Goal: Task Accomplishment & Management: Complete application form

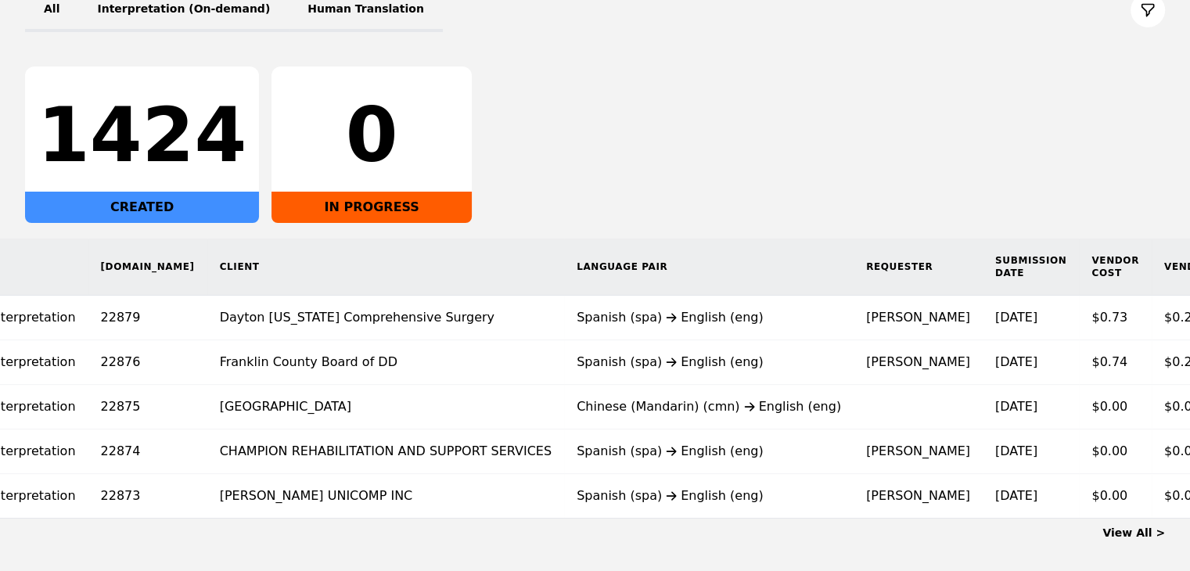
scroll to position [293, 0]
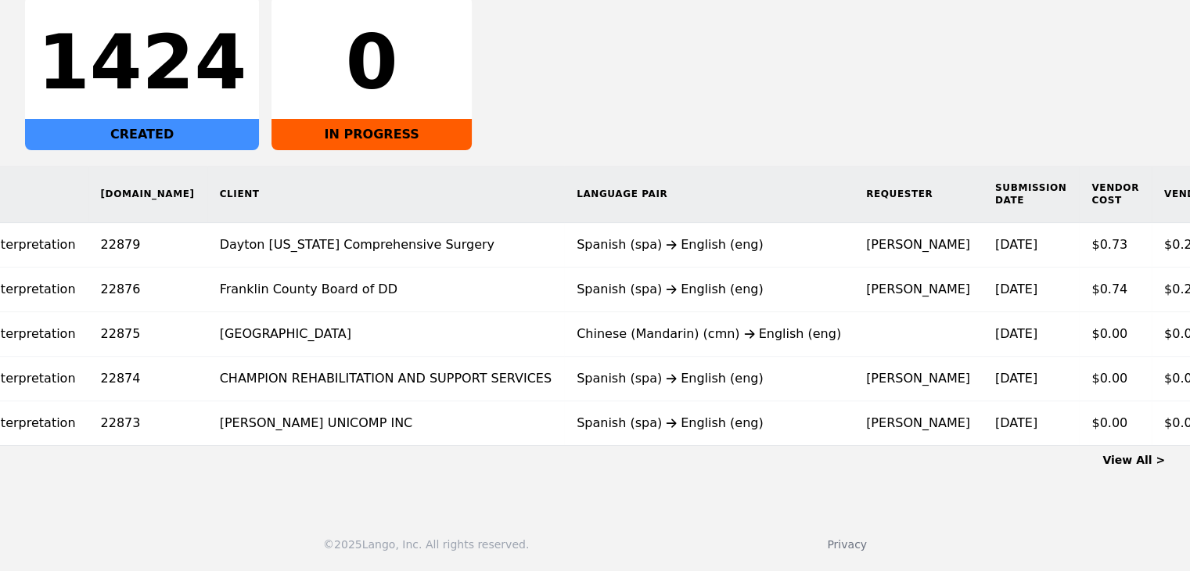
click at [1132, 462] on link "View All >" at bounding box center [1133, 460] width 63 height 13
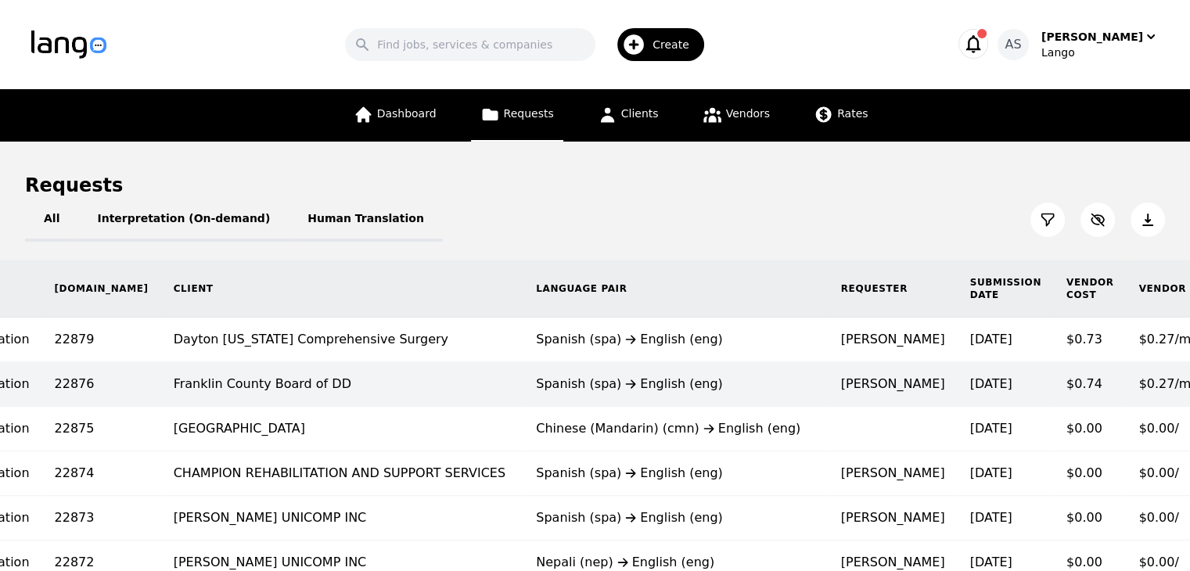
click at [828, 380] on td "[PERSON_NAME]" at bounding box center [892, 384] width 129 height 45
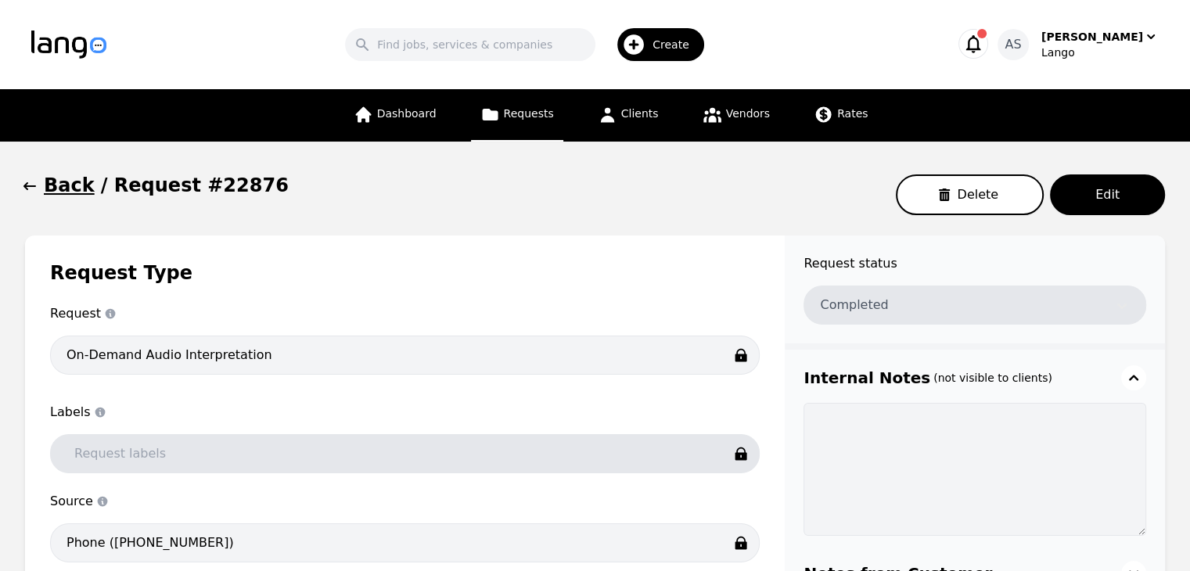
drag, startPoint x: 644, startPoint y: 400, endPoint x: 37, endPoint y: 194, distance: 641.8
click at [37, 194] on icon "button" at bounding box center [30, 186] width 16 height 16
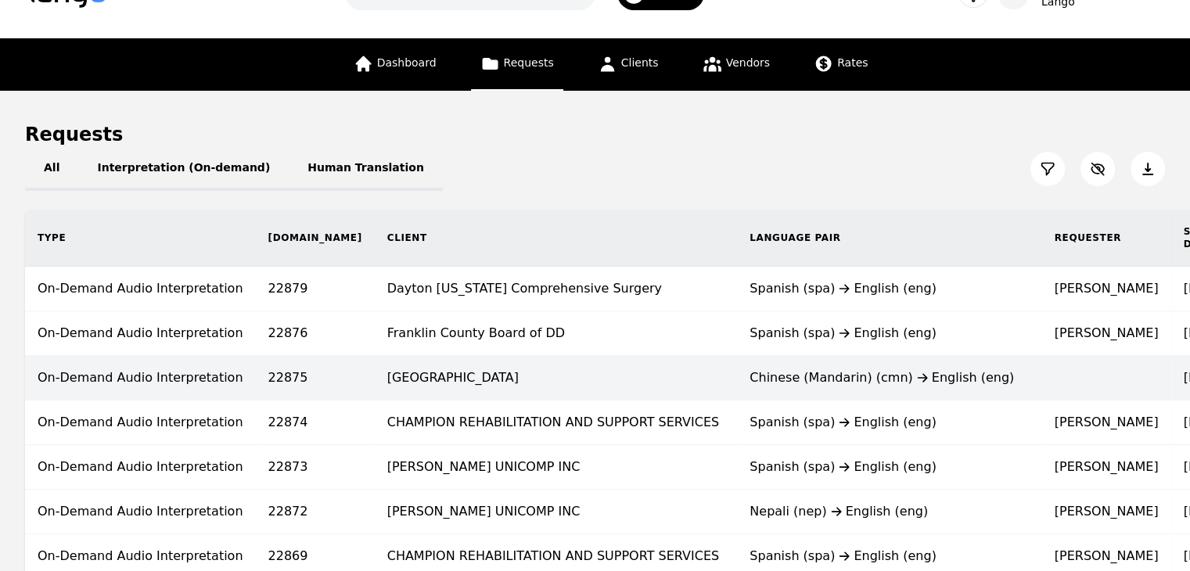
scroll to position [78, 0]
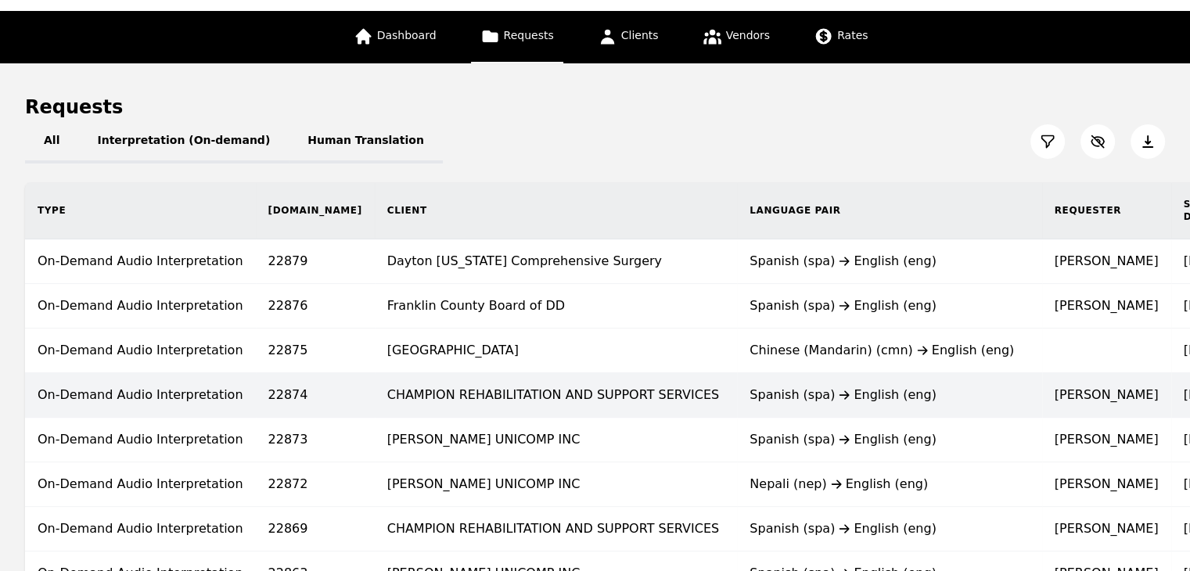
click at [827, 382] on td "Spanish (spa) English (eng)" at bounding box center [889, 395] width 304 height 45
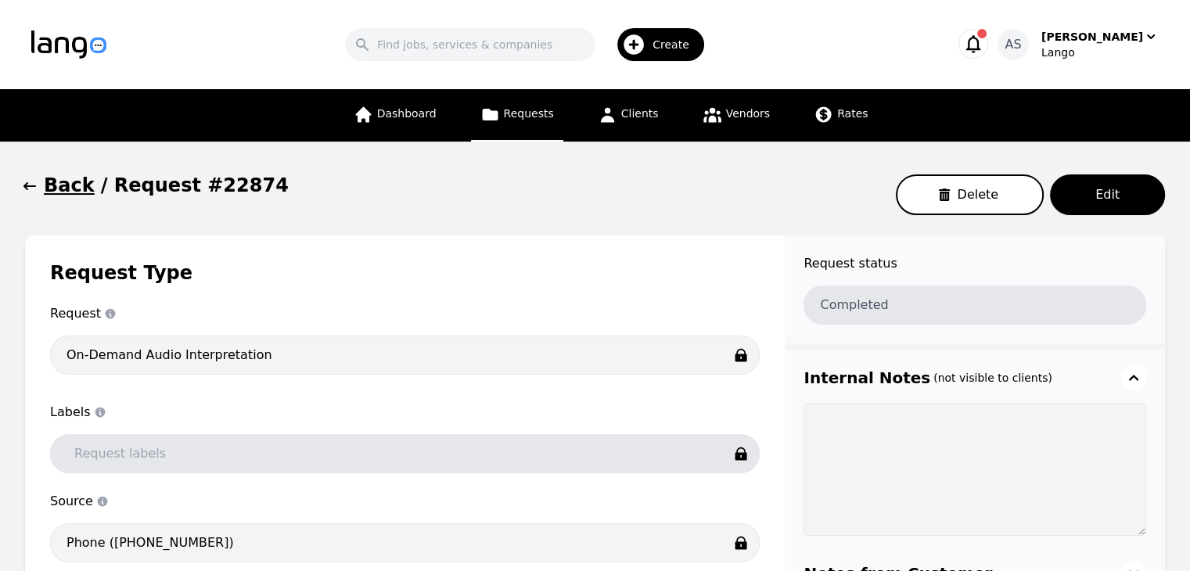
click at [28, 185] on icon "button" at bounding box center [30, 186] width 16 height 16
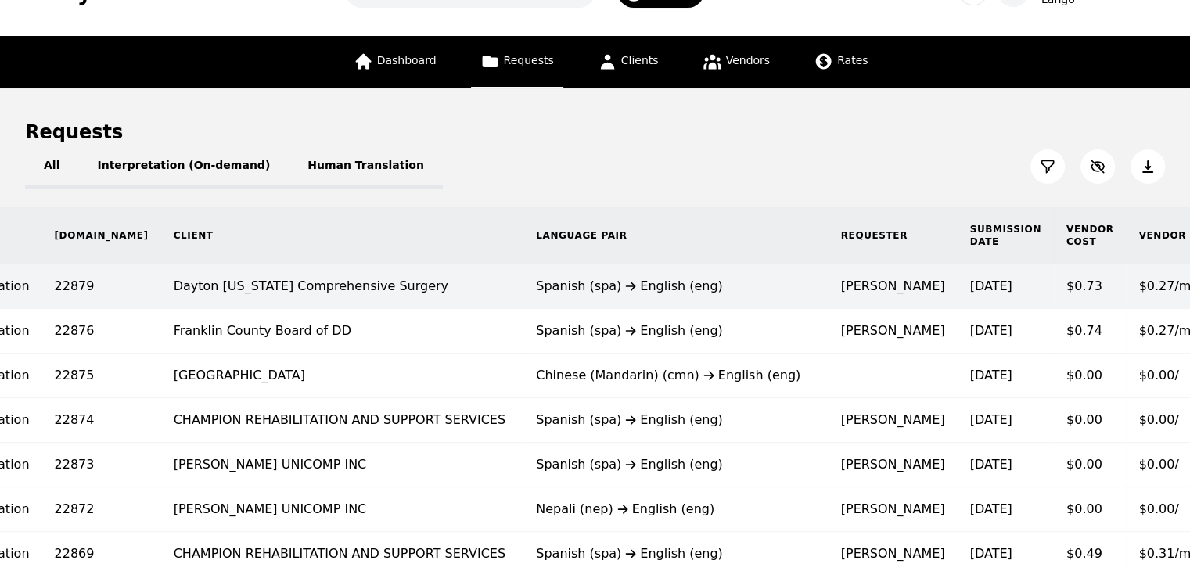
scroll to position [78, 0]
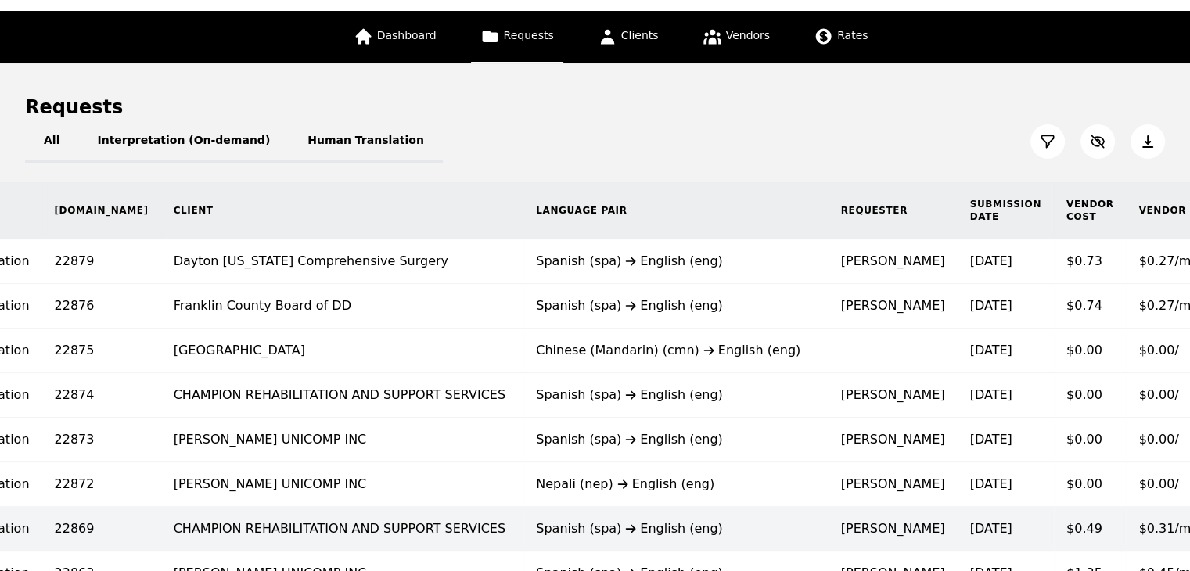
click at [957, 516] on td "8/19/2025" at bounding box center [1005, 529] width 96 height 45
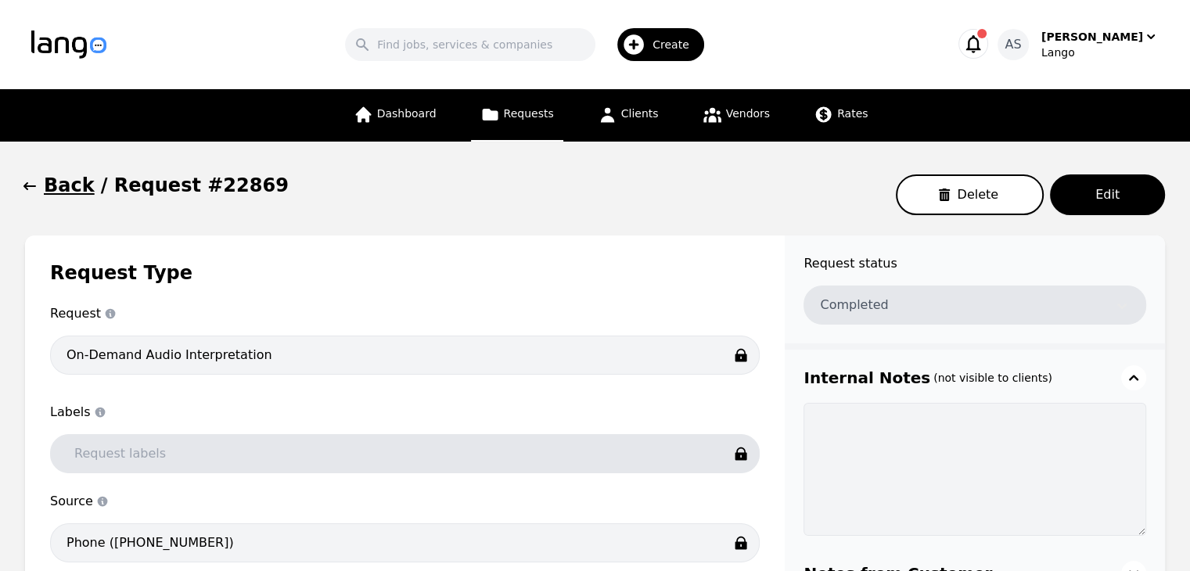
click at [31, 192] on icon "button" at bounding box center [30, 186] width 16 height 16
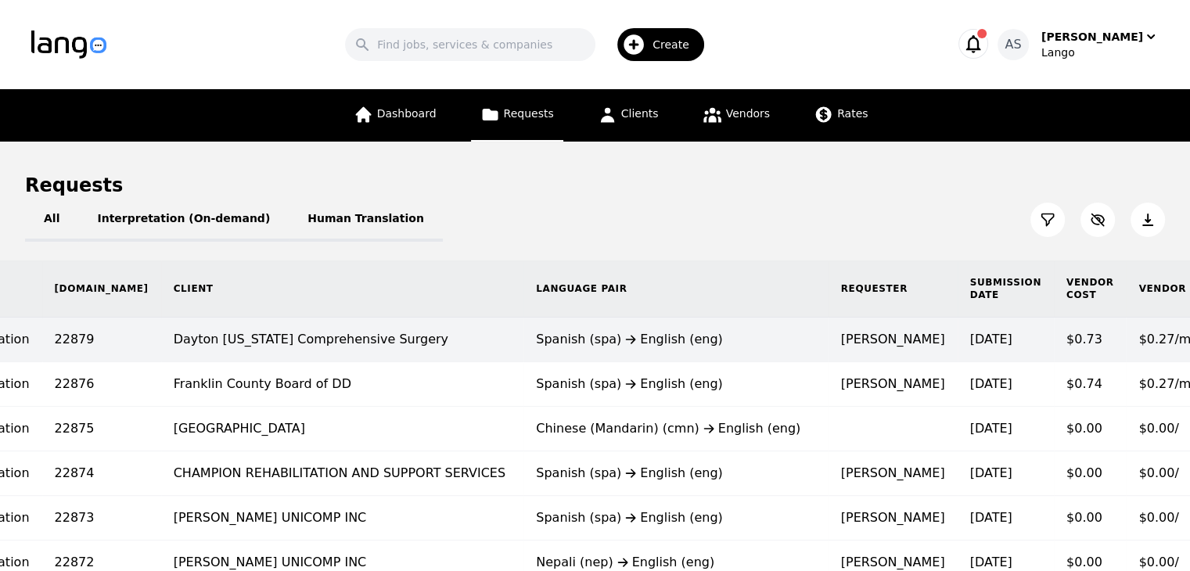
click at [536, 343] on div "Spanish (spa) English (eng)" at bounding box center [675, 339] width 279 height 19
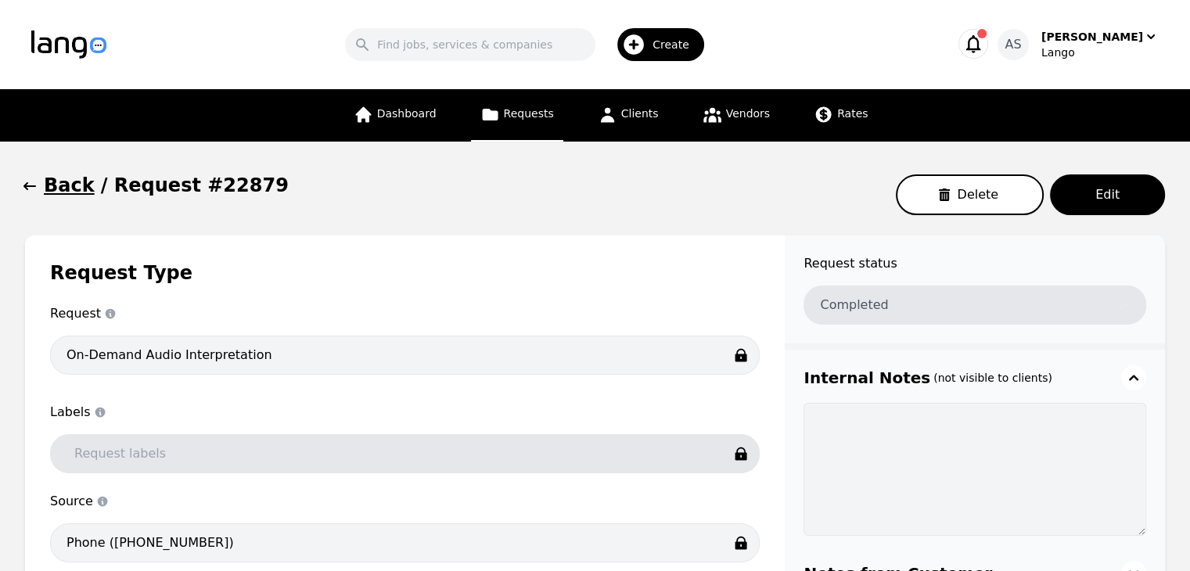
click at [28, 188] on icon "button" at bounding box center [30, 186] width 16 height 16
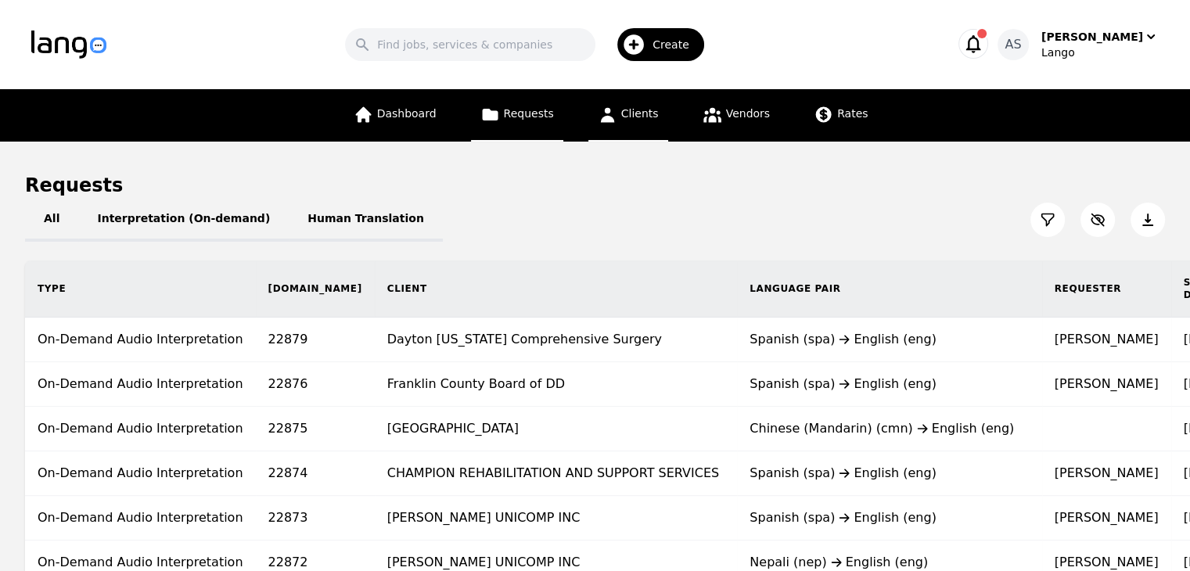
click at [638, 117] on span "Clients" at bounding box center [640, 113] width 38 height 13
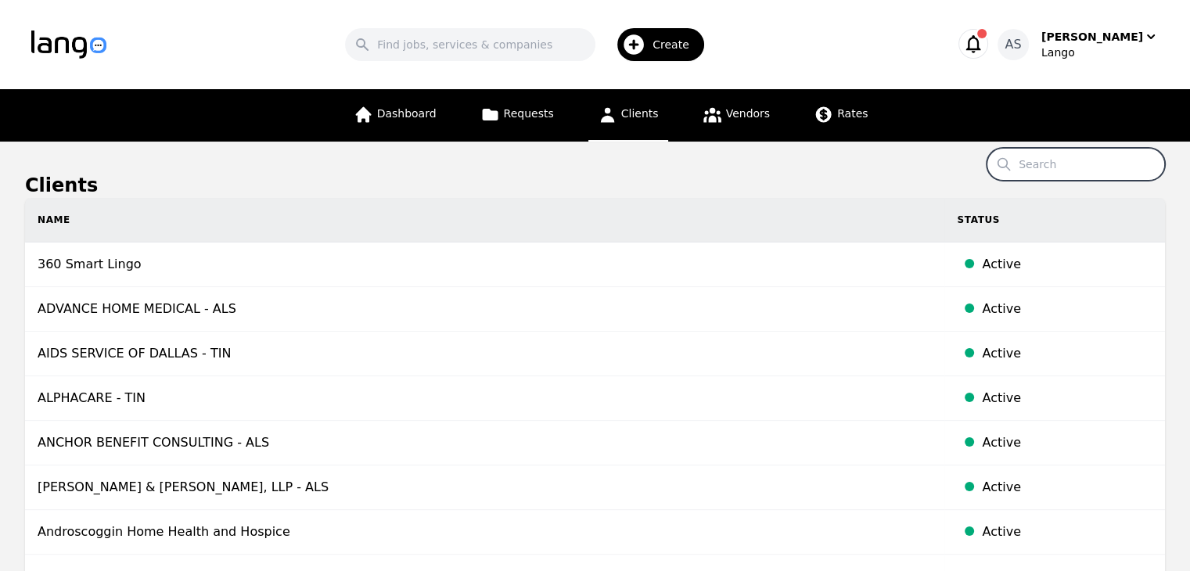
click at [1046, 163] on input "Search" at bounding box center [1075, 164] width 178 height 33
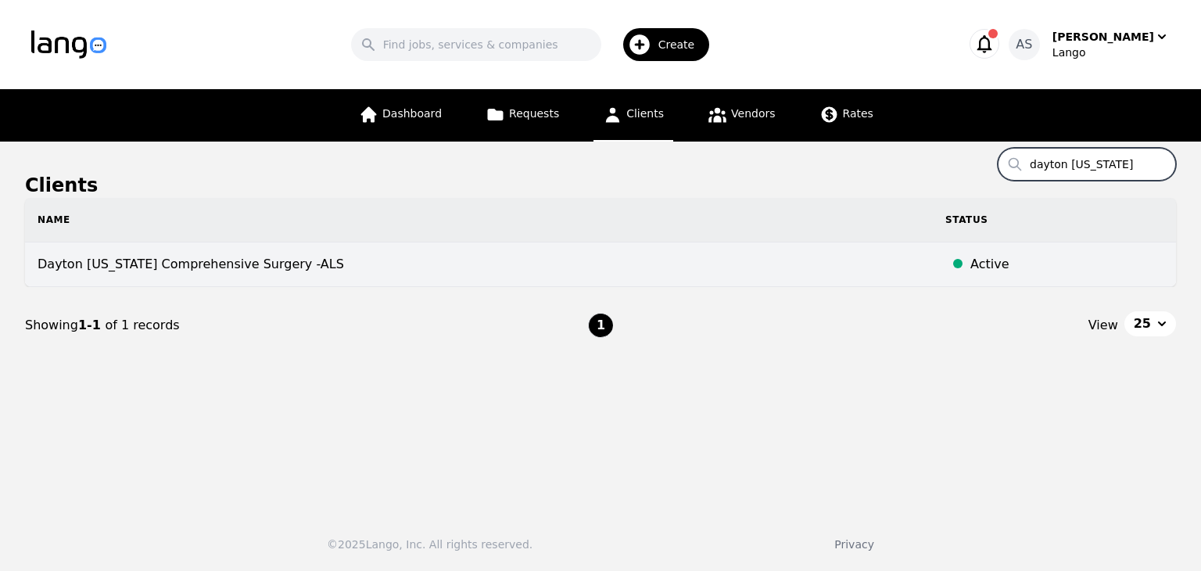
type input "dayton ohio"
click at [384, 257] on td "Dayton Ohio Comprehensive Surgery -ALS" at bounding box center [479, 264] width 908 height 45
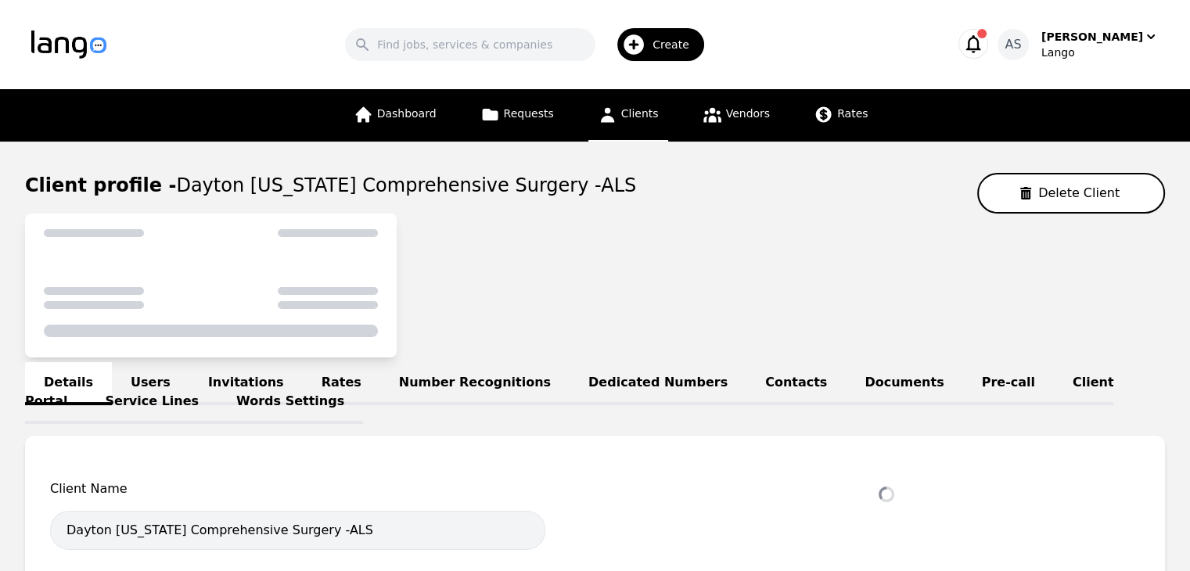
select select "active"
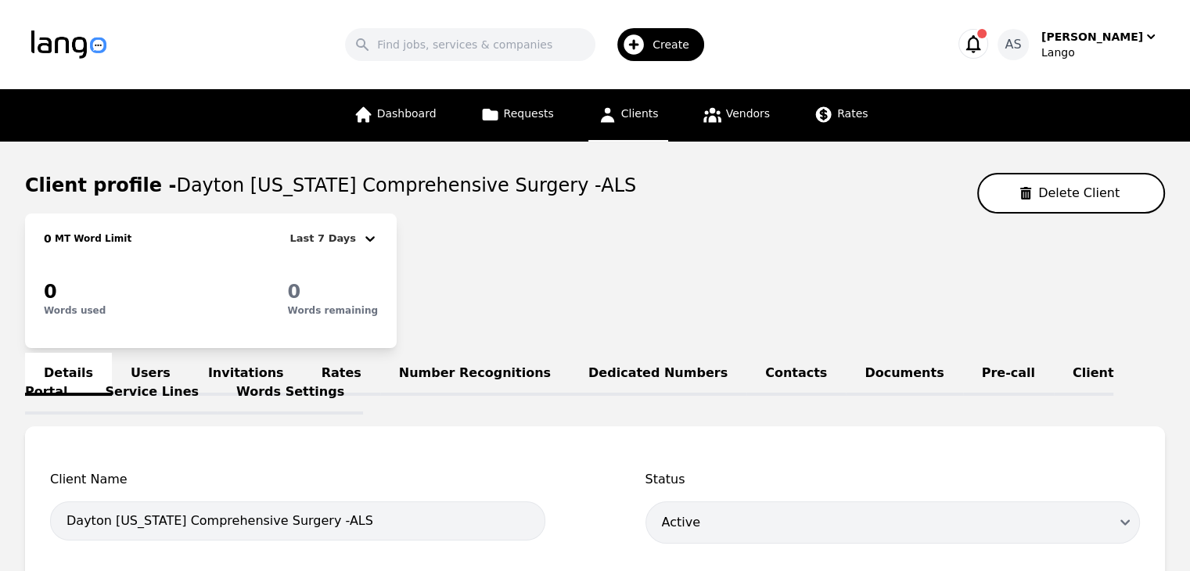
click at [144, 368] on link "Users" at bounding box center [150, 374] width 77 height 43
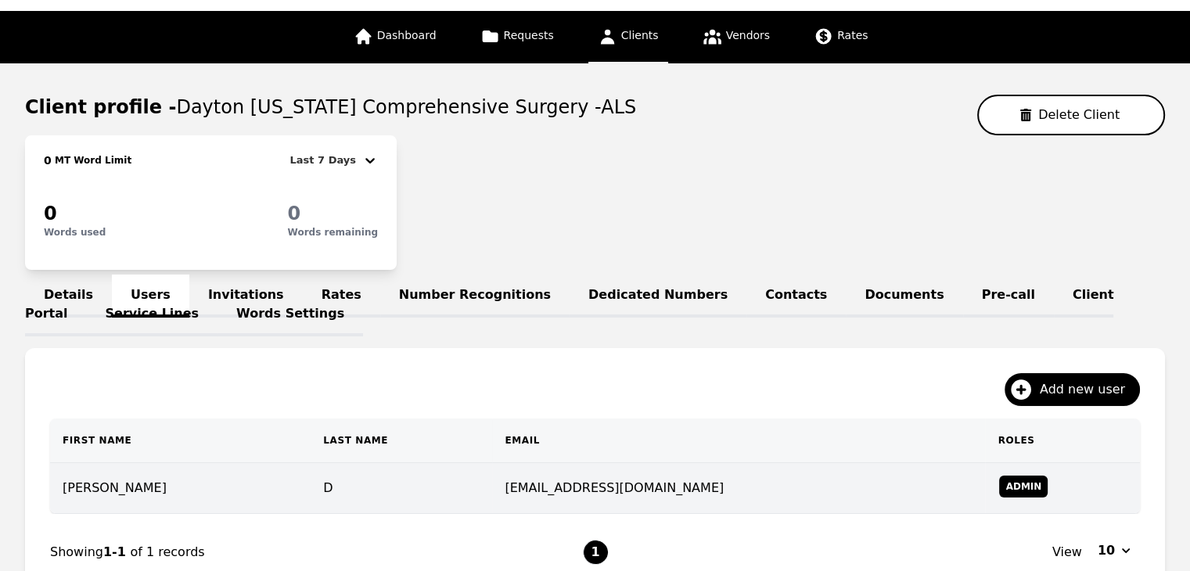
scroll to position [235, 0]
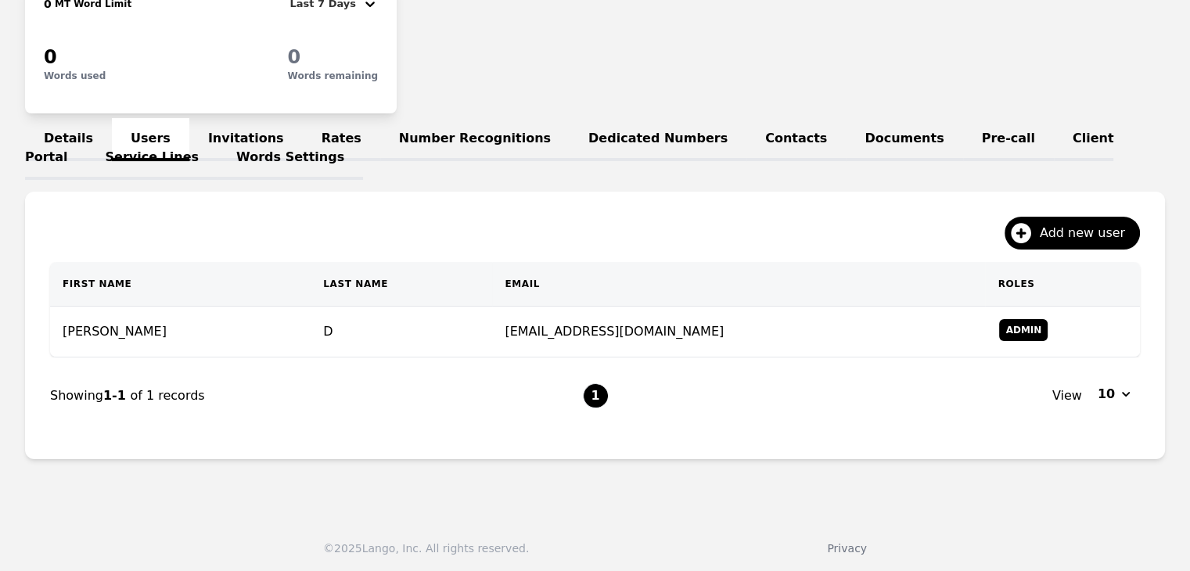
click at [241, 138] on link "Invitations" at bounding box center [245, 139] width 113 height 43
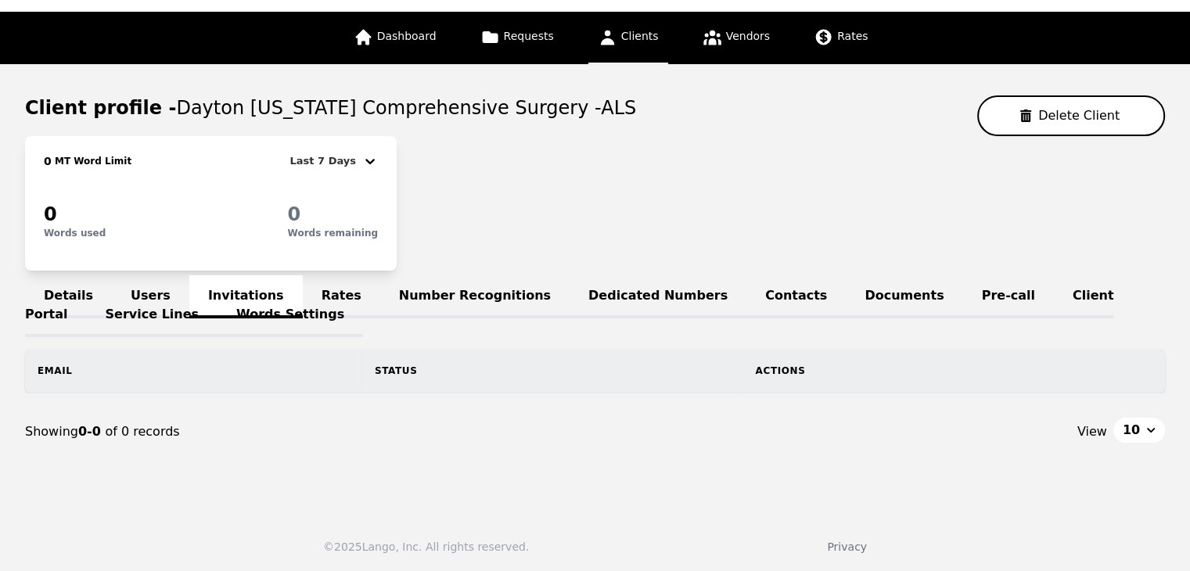
scroll to position [122, 0]
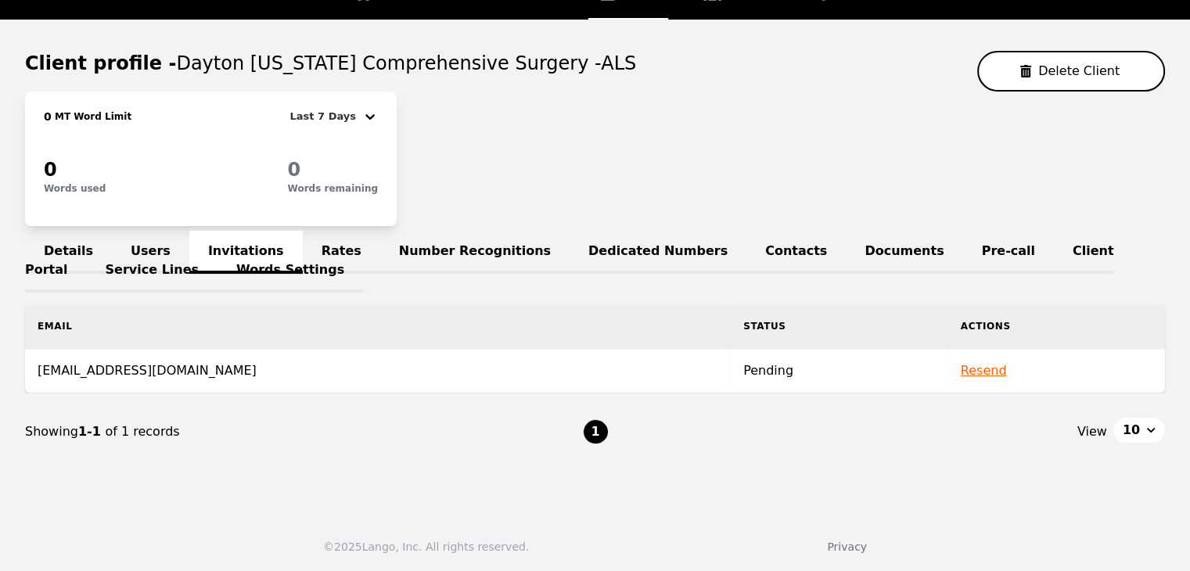
click at [130, 242] on link "Users" at bounding box center [150, 252] width 77 height 43
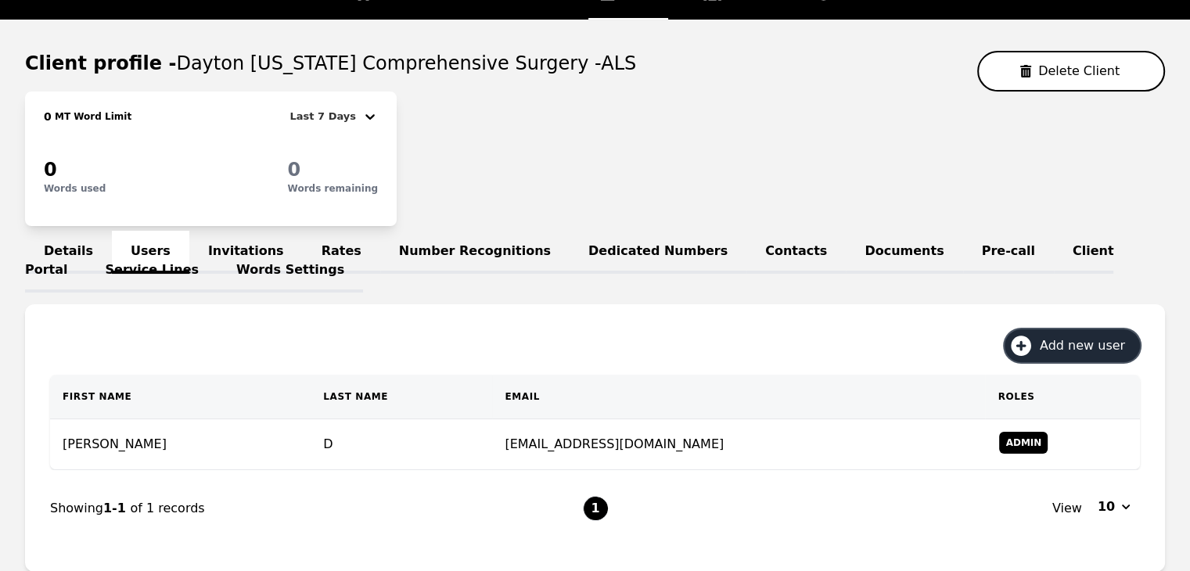
click at [1048, 339] on span "Add new user" at bounding box center [1087, 345] width 96 height 19
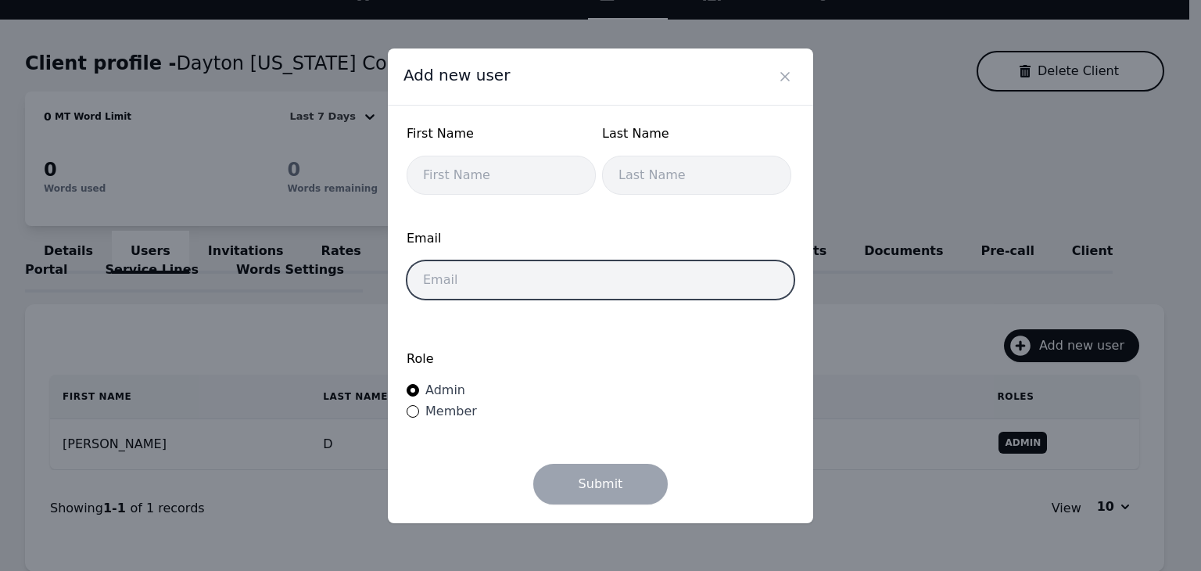
click at [537, 285] on input "email" at bounding box center [601, 279] width 388 height 39
paste input "batinaeldridge@aol.com"
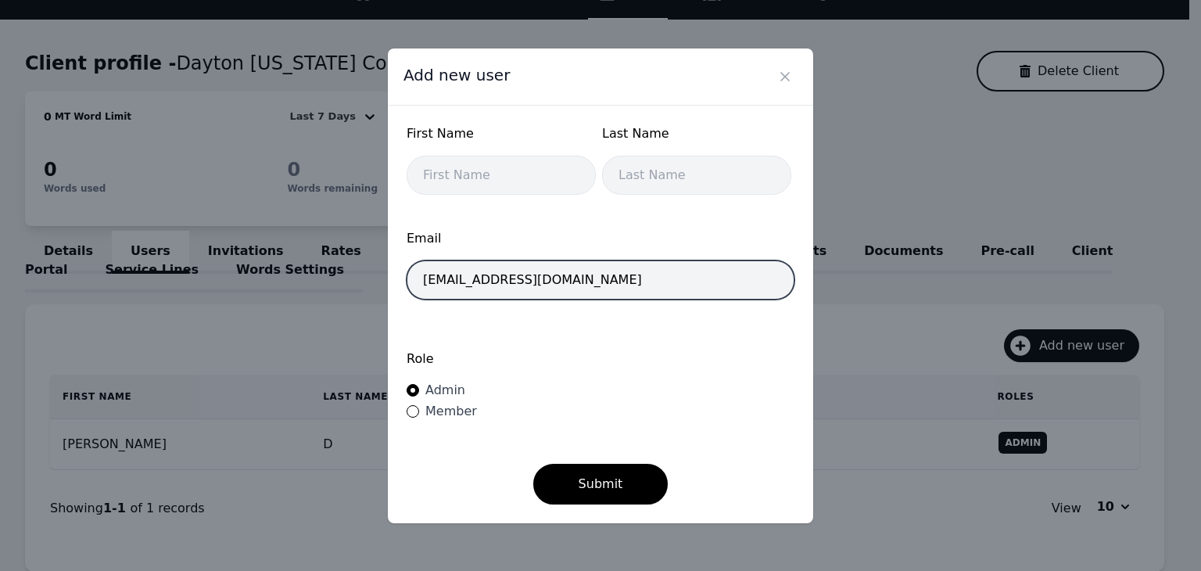
type input "batinaeldridge@aol.com"
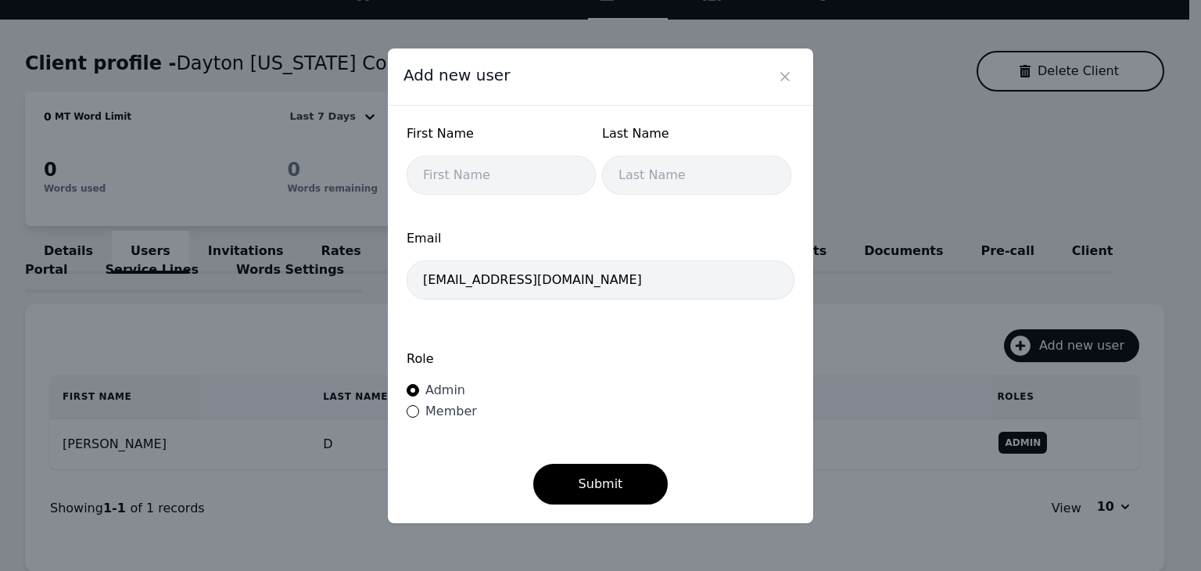
click at [447, 411] on span "Member" at bounding box center [451, 411] width 52 height 15
click at [419, 411] on input "Member" at bounding box center [413, 411] width 13 height 13
radio input "true"
click at [438, 392] on span "Admin" at bounding box center [445, 389] width 40 height 15
click at [419, 392] on input "Admin" at bounding box center [413, 390] width 13 height 13
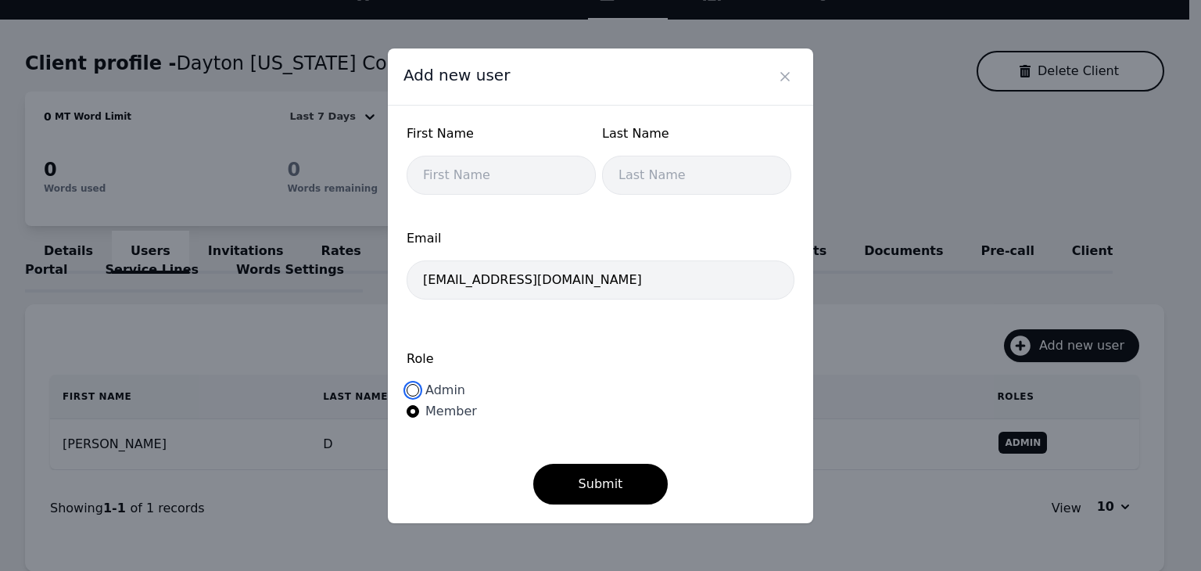
radio input "true"
click at [526, 169] on input "text" at bounding box center [501, 175] width 189 height 39
type input "Batina"
click at [666, 178] on input "text" at bounding box center [696, 175] width 189 height 39
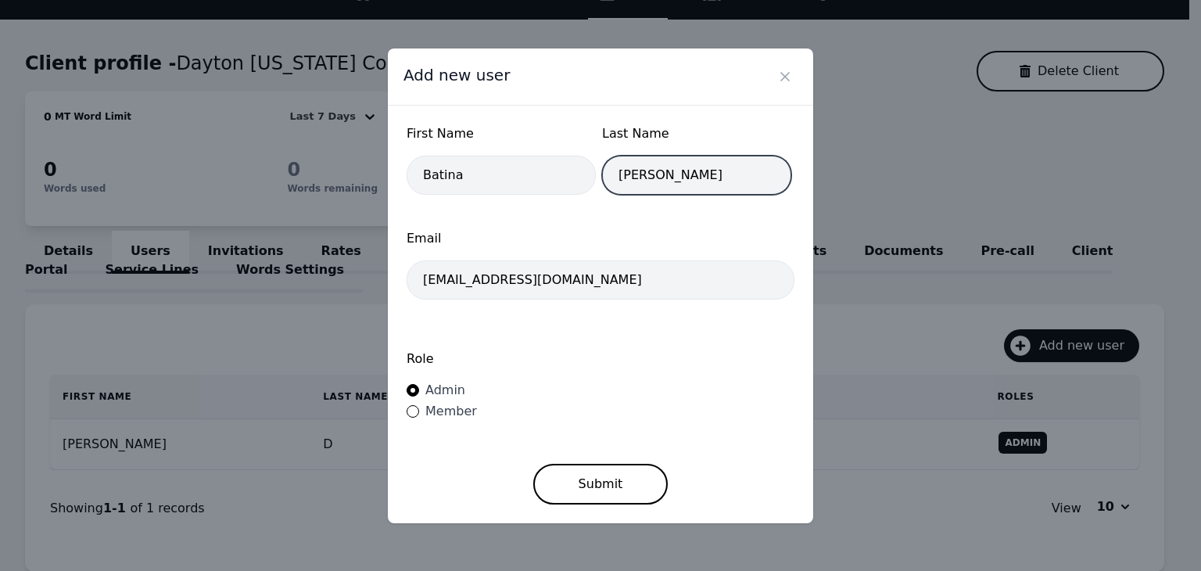
type input "Eldridge"
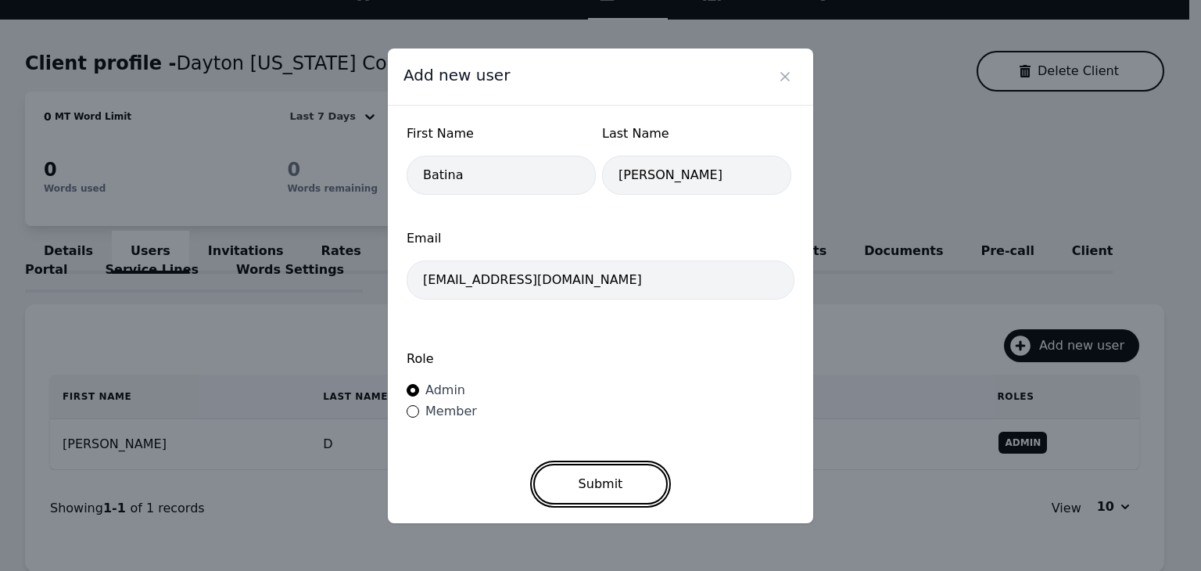
click at [615, 479] on button "Submit" at bounding box center [600, 484] width 135 height 41
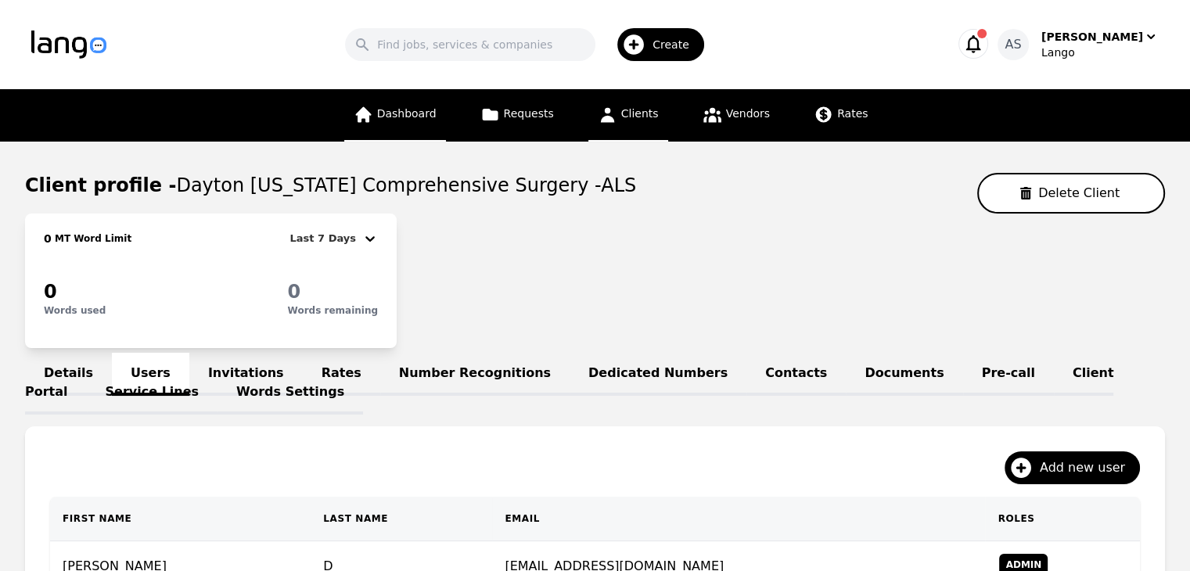
click at [423, 129] on link "Dashboard" at bounding box center [395, 115] width 102 height 52
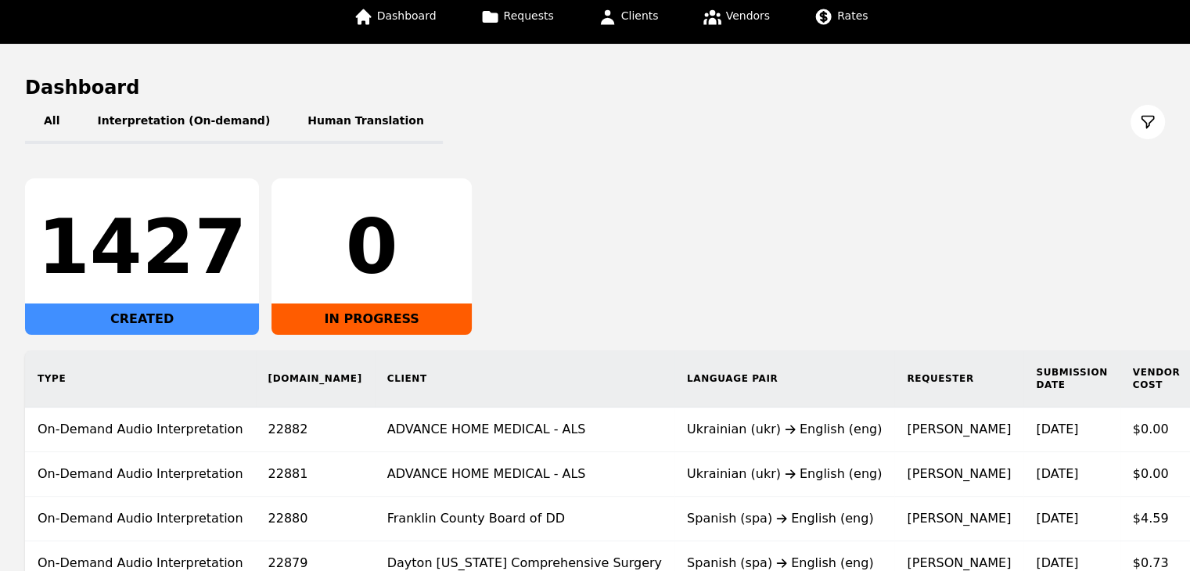
scroll to position [156, 0]
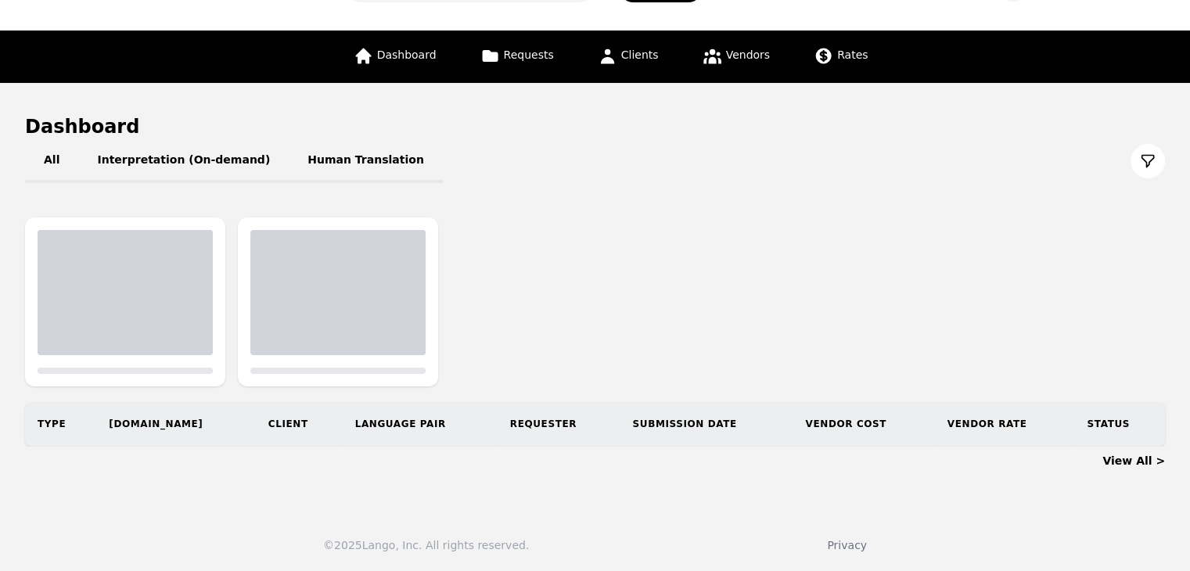
scroll to position [156, 0]
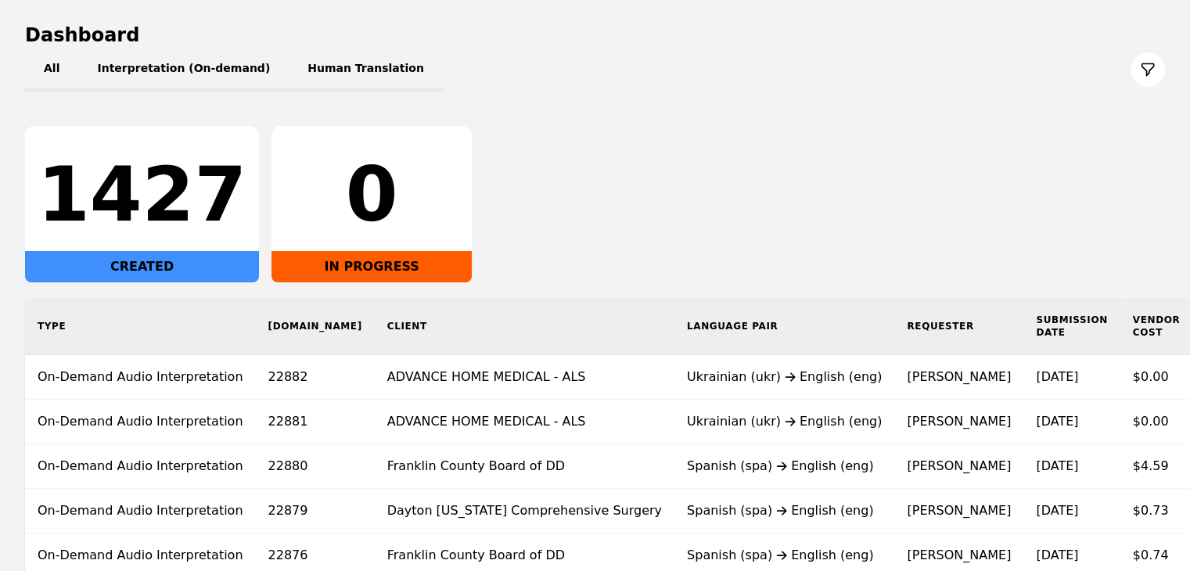
scroll to position [156, 0]
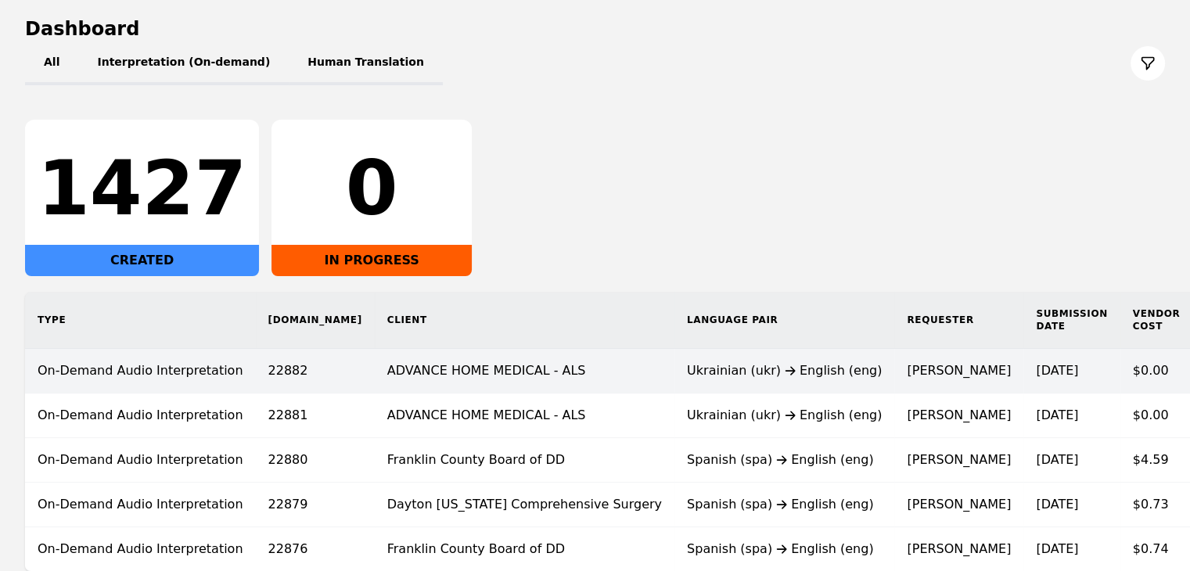
click at [687, 373] on div "Ukrainian (ukr) English (eng)" at bounding box center [784, 370] width 195 height 19
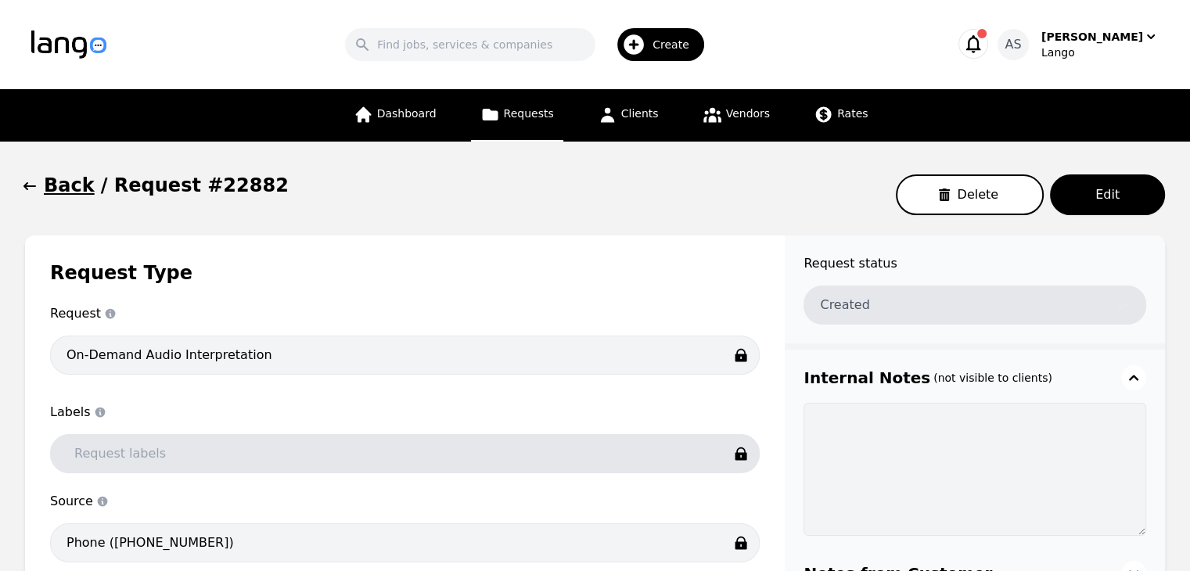
click at [38, 188] on button "Back" at bounding box center [60, 185] width 70 height 25
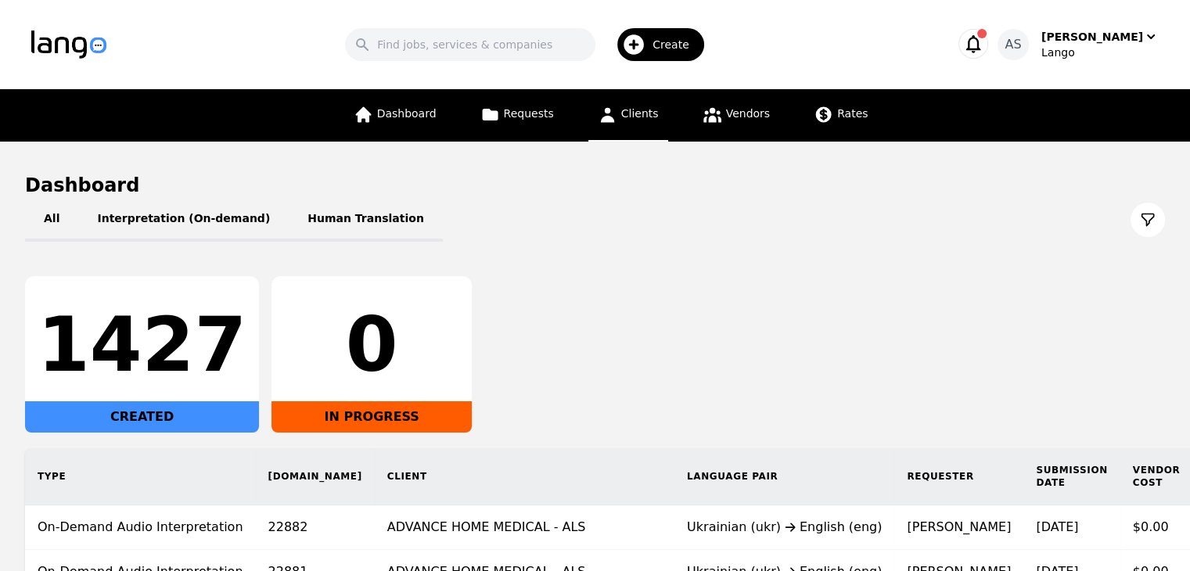
click at [624, 114] on span "Clients" at bounding box center [640, 113] width 38 height 13
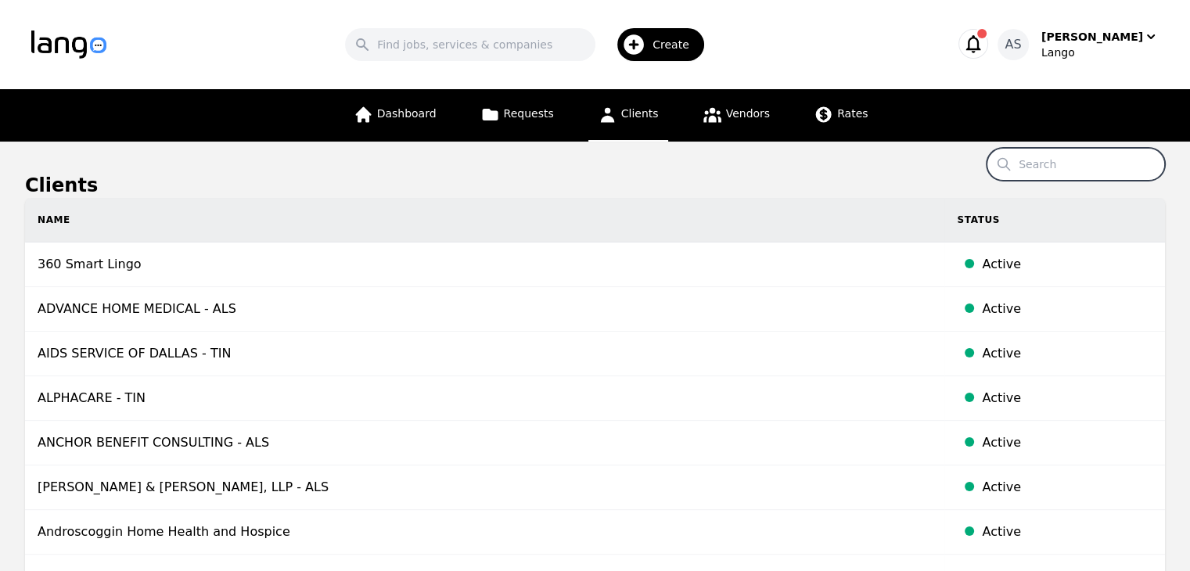
click at [1068, 170] on input "Search" at bounding box center [1075, 164] width 178 height 33
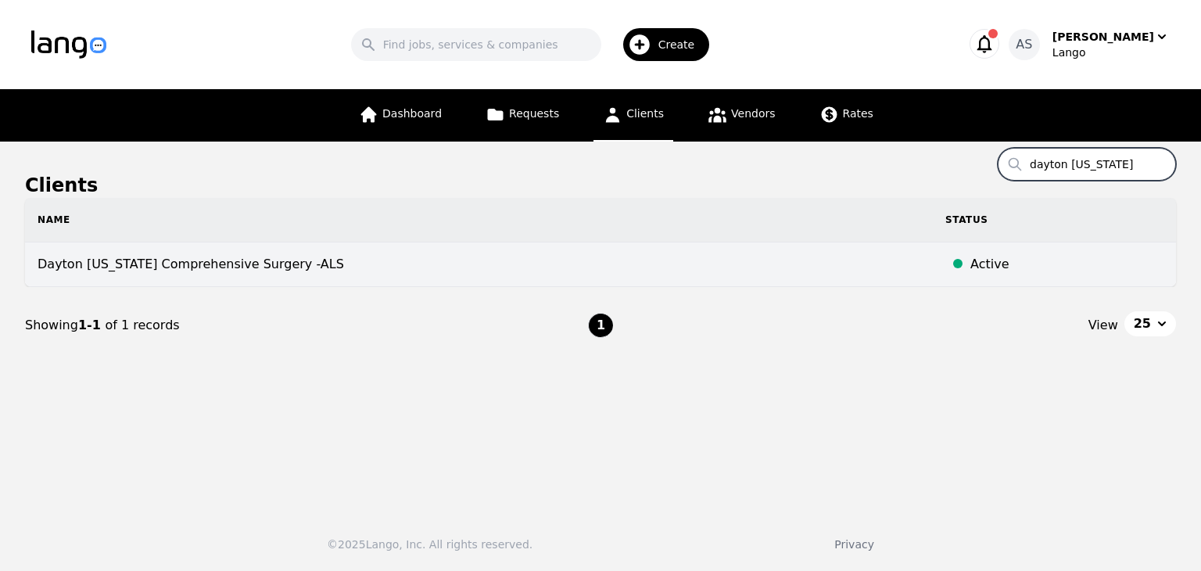
type input "dayton ohio"
click at [259, 274] on td "Dayton [US_STATE] Comprehensive Surgery -ALS" at bounding box center [479, 264] width 908 height 45
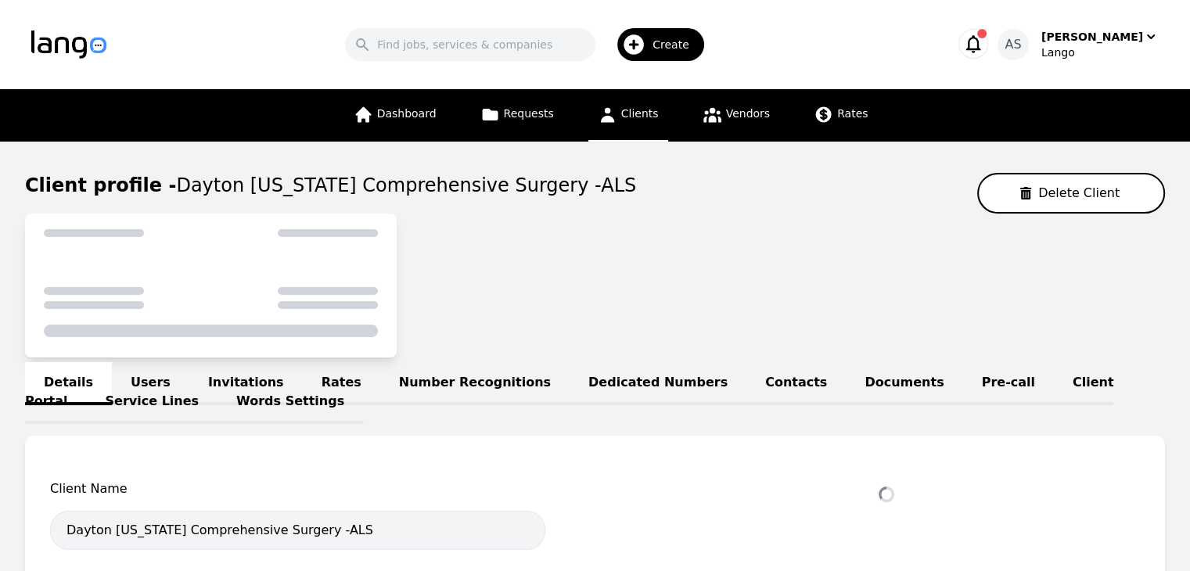
select select "active"
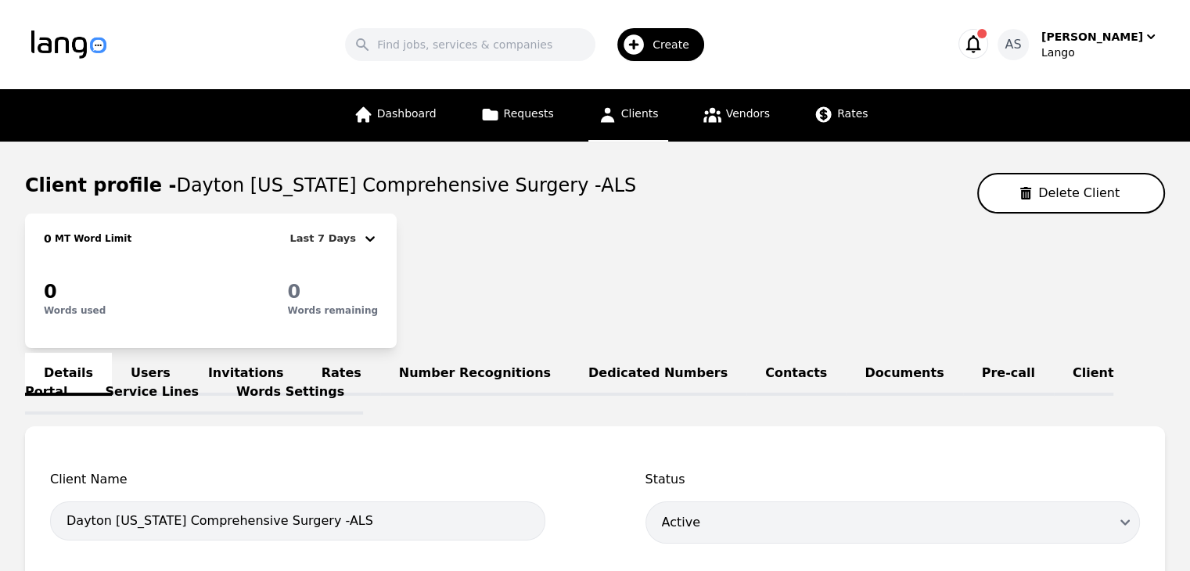
click at [217, 372] on link "Words Settings" at bounding box center [289, 393] width 145 height 43
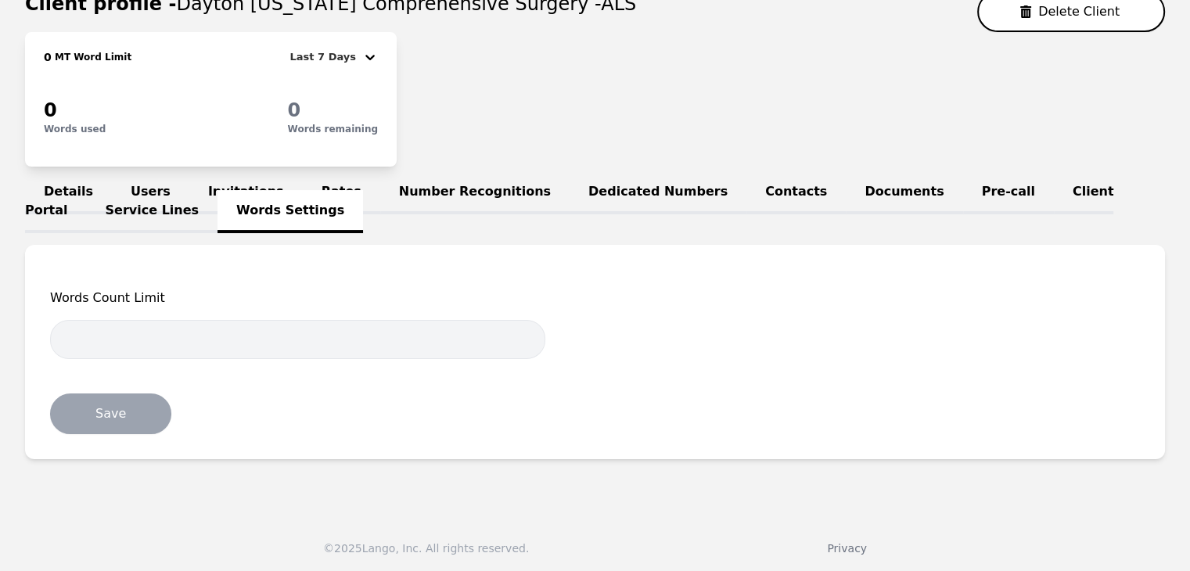
scroll to position [183, 0]
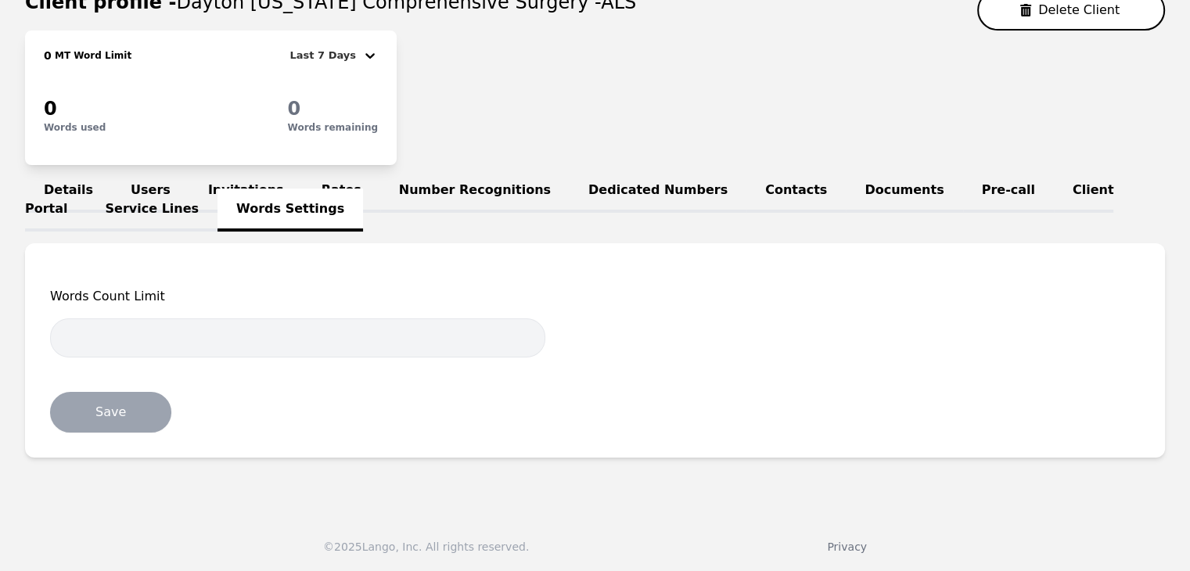
click at [144, 172] on link "Users" at bounding box center [150, 191] width 77 height 43
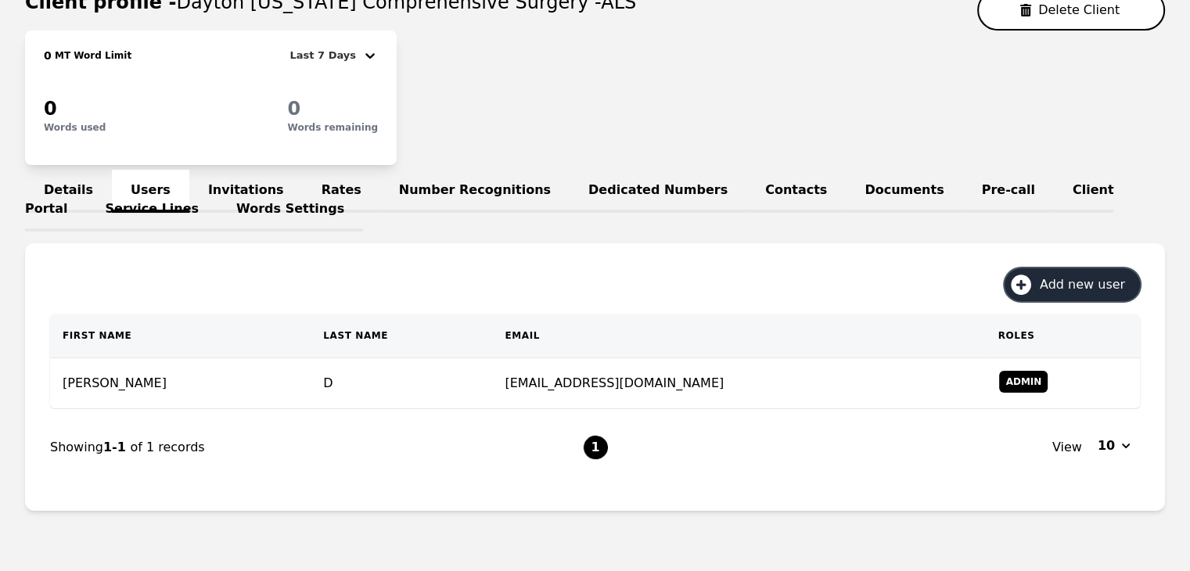
click at [1067, 284] on span "Add new user" at bounding box center [1087, 284] width 96 height 19
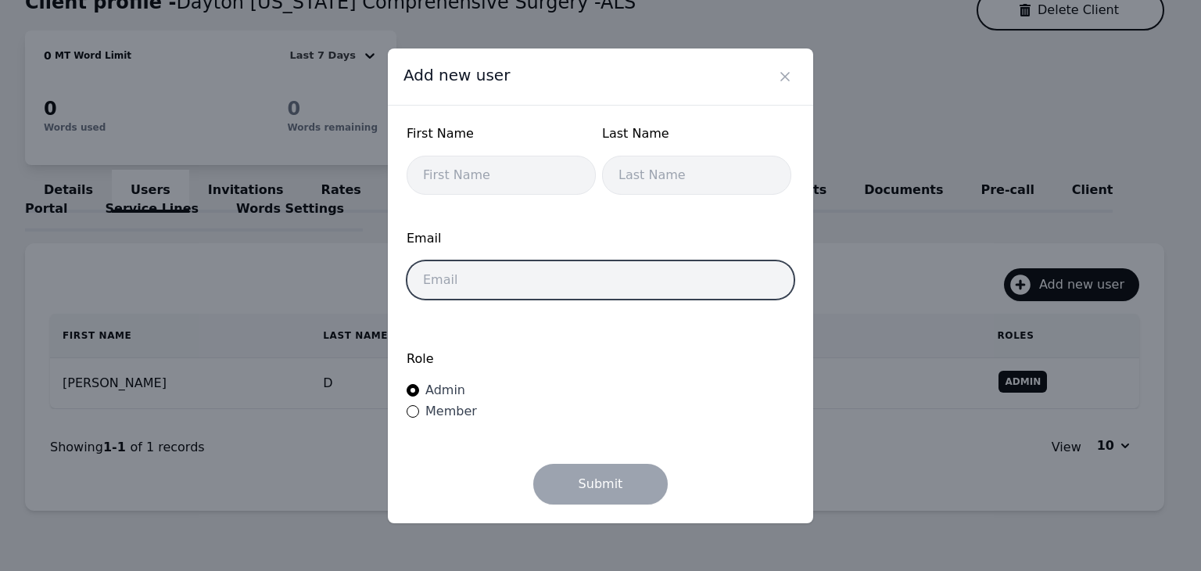
click at [594, 276] on input "email" at bounding box center [601, 279] width 388 height 39
paste input "docsdaytontina@gmail.com"
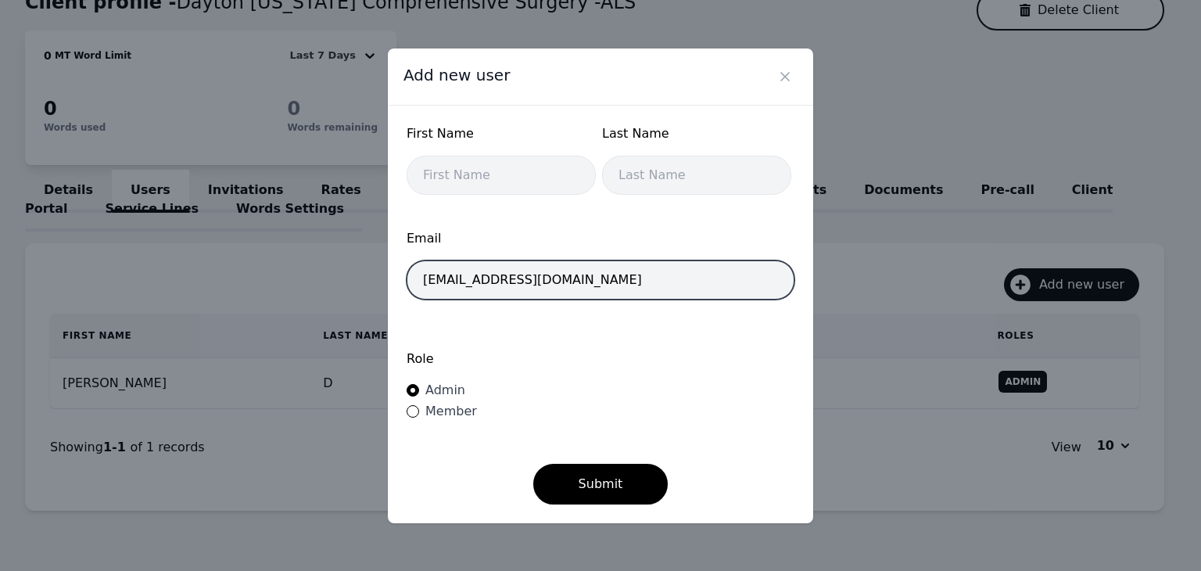
type input "docsdaytontina@gmail.com"
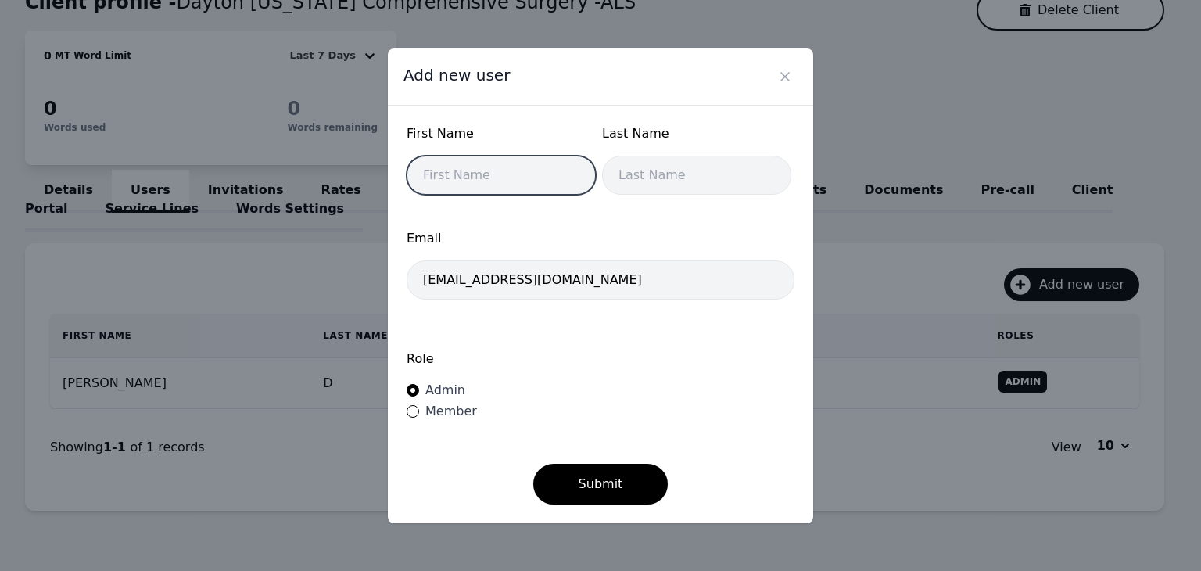
click at [464, 177] on input "text" at bounding box center [501, 175] width 189 height 39
type input "Tina"
click at [637, 198] on div "Last Name" at bounding box center [696, 164] width 189 height 80
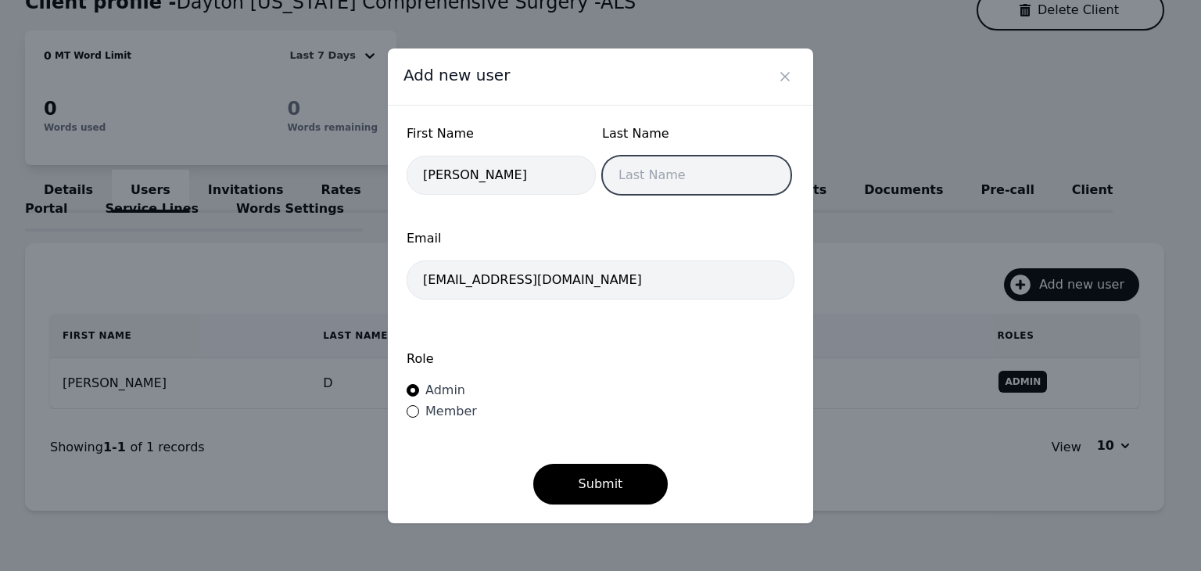
click at [635, 188] on input "text" at bounding box center [696, 175] width 189 height 39
type input "Eldridge"
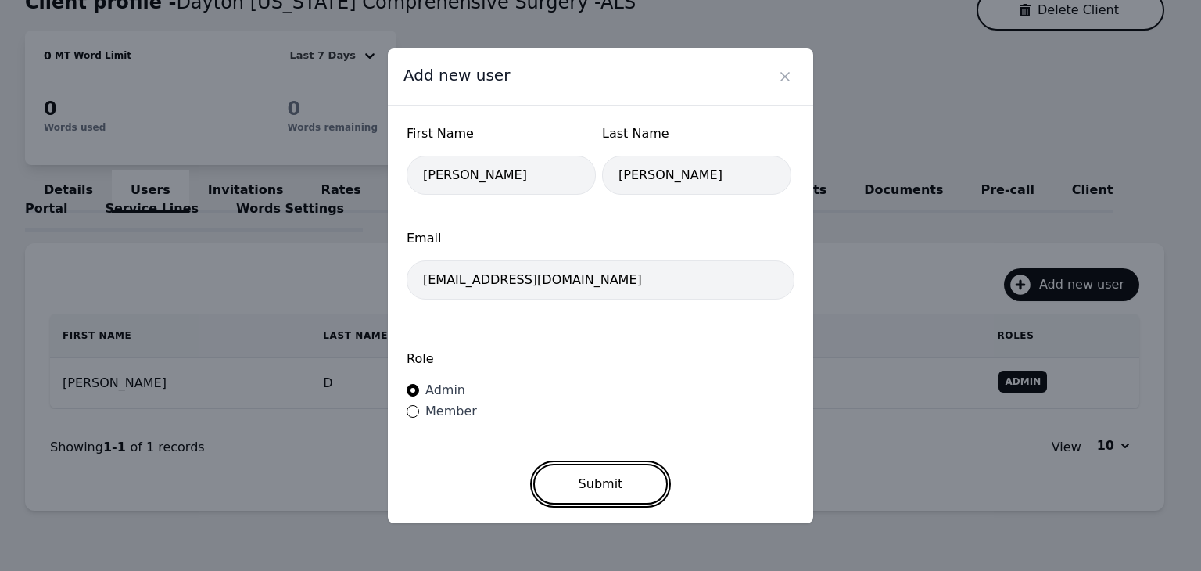
click at [616, 478] on button "Submit" at bounding box center [600, 484] width 135 height 41
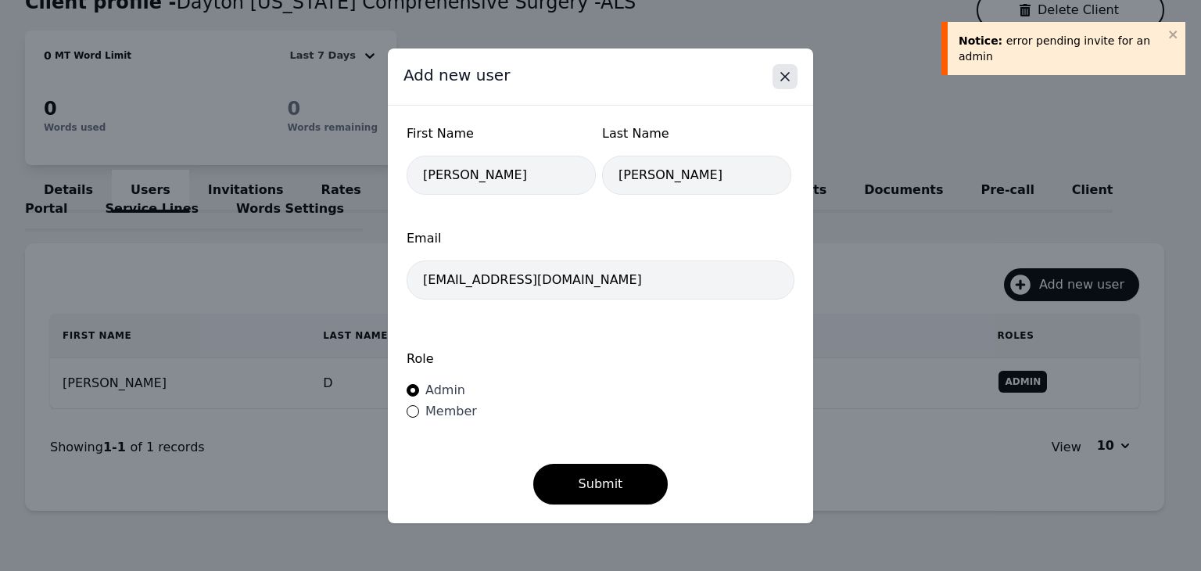
click at [782, 81] on icon "Close" at bounding box center [785, 77] width 8 height 8
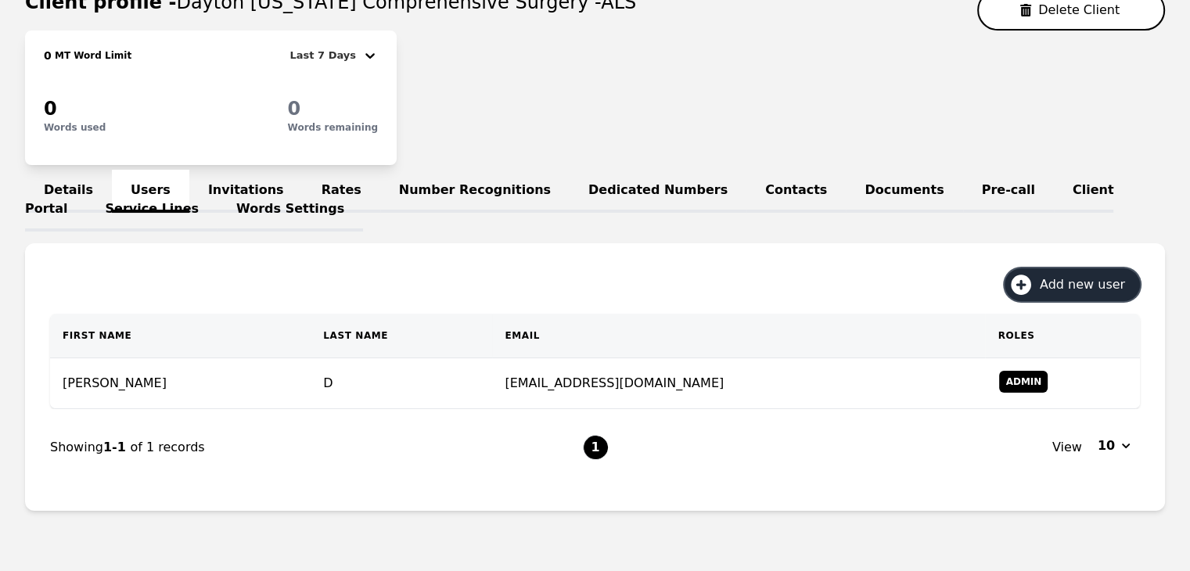
click at [1075, 282] on span "Add new user" at bounding box center [1087, 284] width 96 height 19
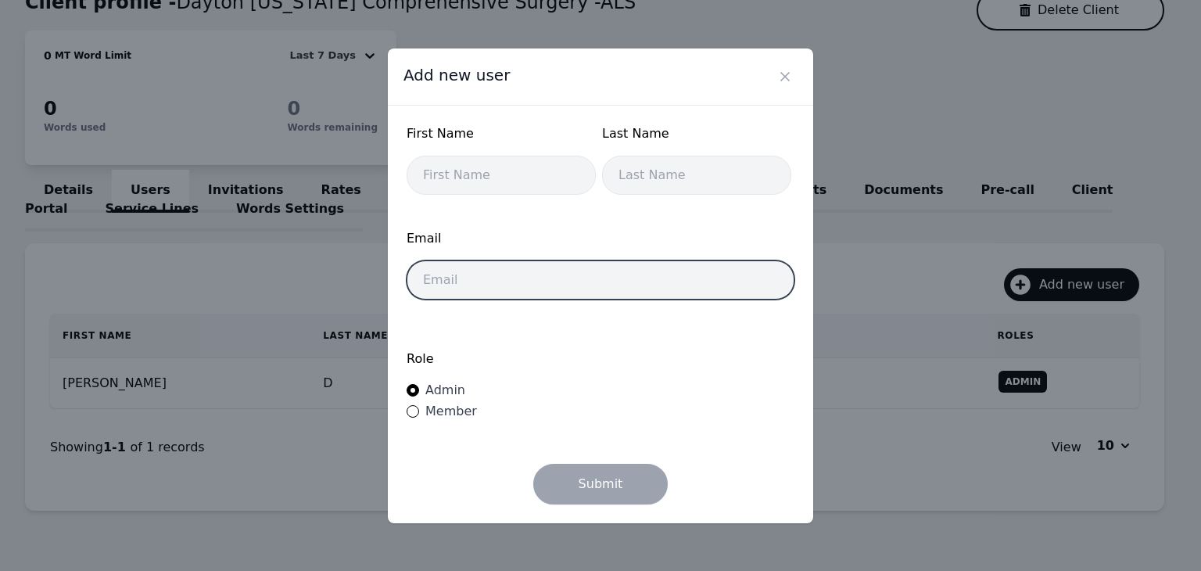
click at [588, 280] on input "email" at bounding box center [601, 279] width 388 height 39
paste input "docsdaytontina@gmail.com"
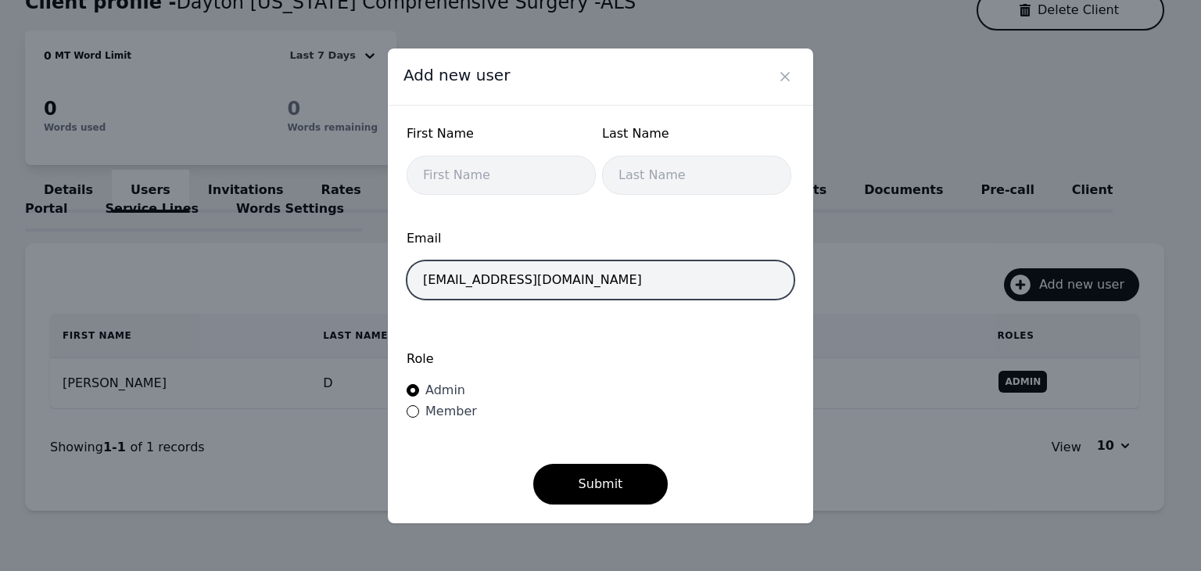
type input "docsdaytontina@gmail.com"
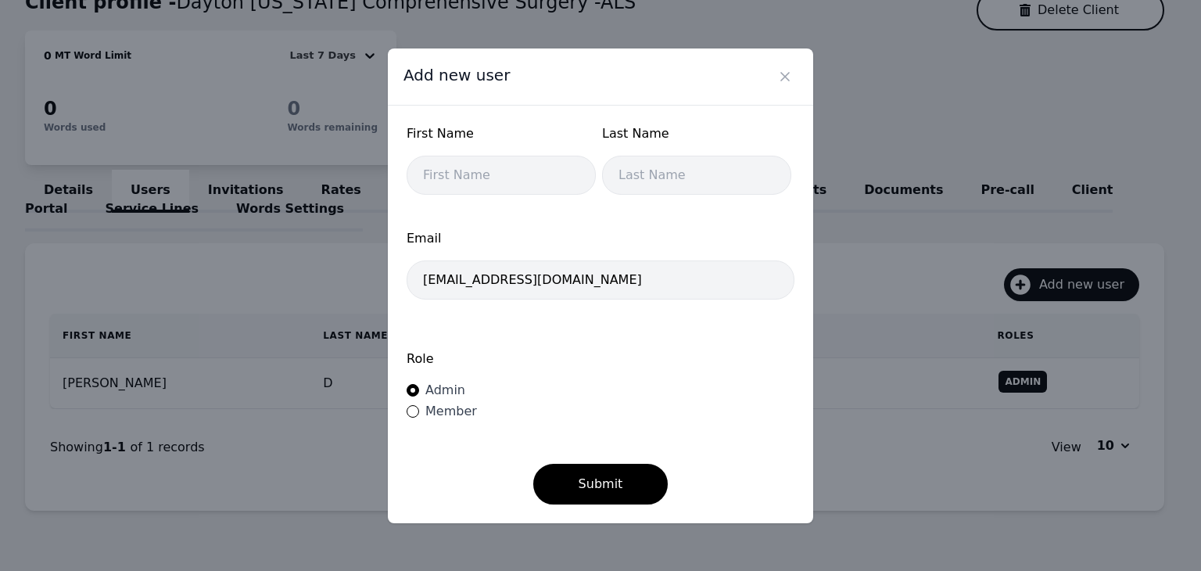
click at [429, 407] on span "Member" at bounding box center [451, 411] width 52 height 15
click at [419, 407] on input "Member" at bounding box center [413, 411] width 13 height 13
radio input "true"
click at [512, 169] on input "text" at bounding box center [501, 175] width 189 height 39
type input "Tina"
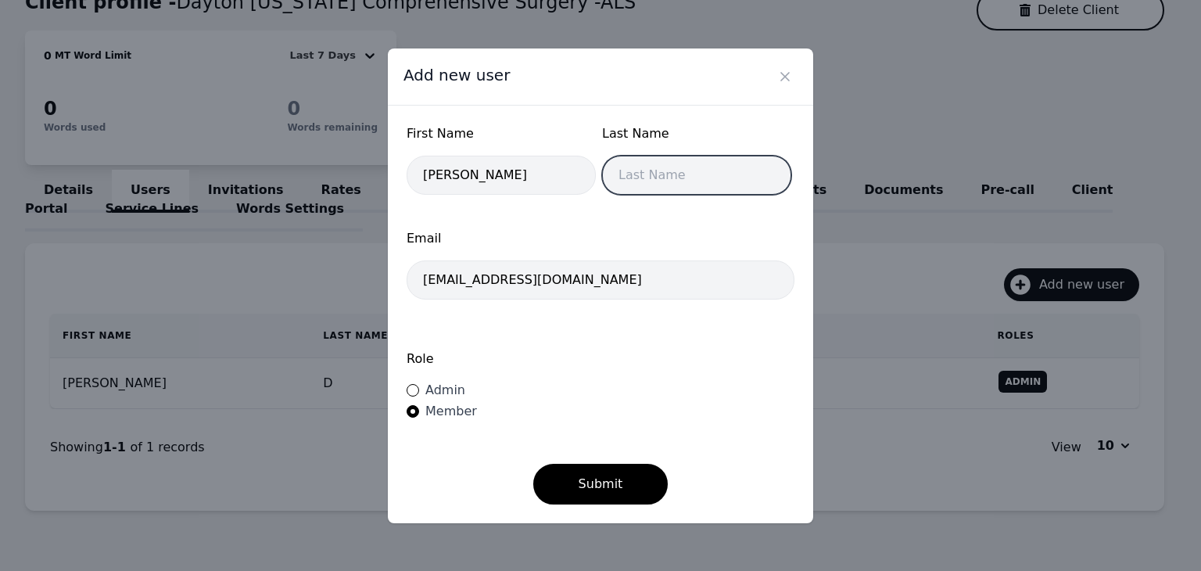
click at [661, 176] on input "text" at bounding box center [696, 175] width 189 height 39
type input "Eldridge"
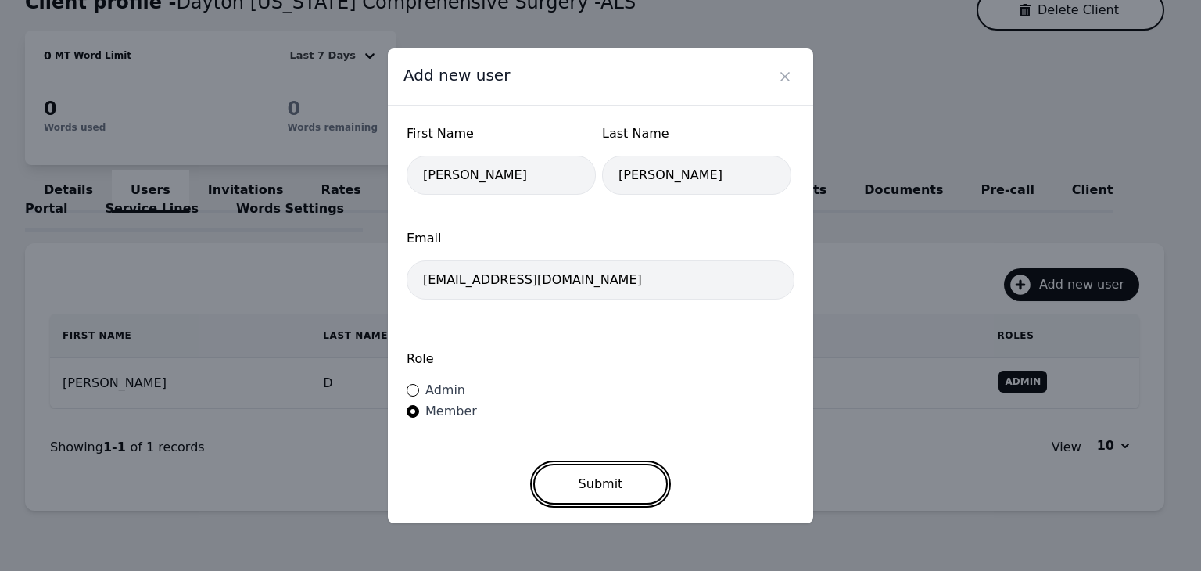
click at [616, 485] on button "Submit" at bounding box center [600, 484] width 135 height 41
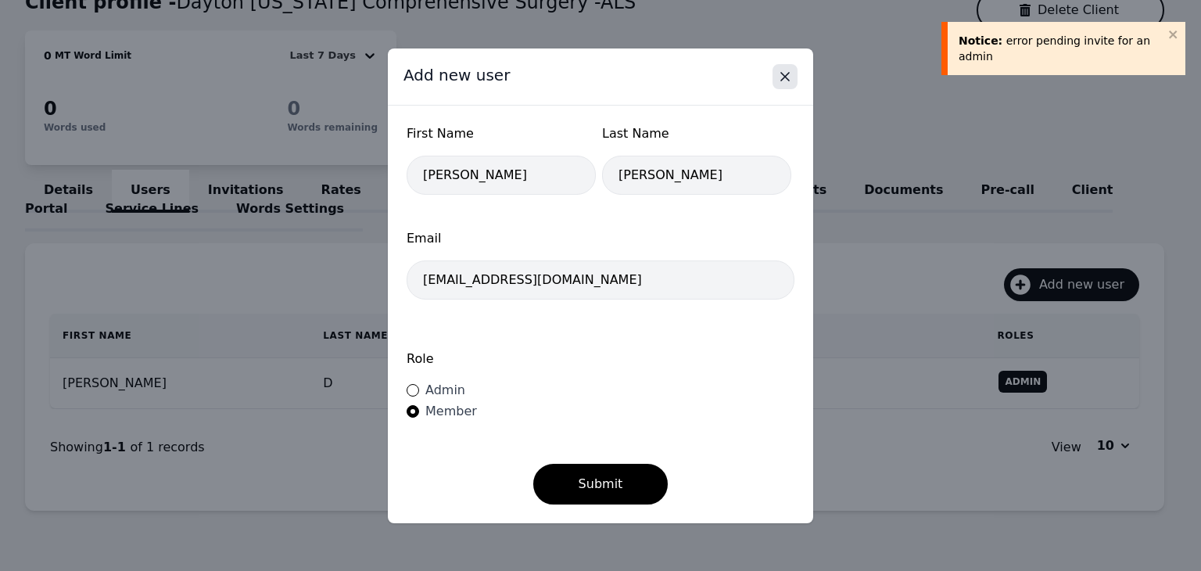
click at [788, 75] on icon "Close" at bounding box center [785, 77] width 8 height 8
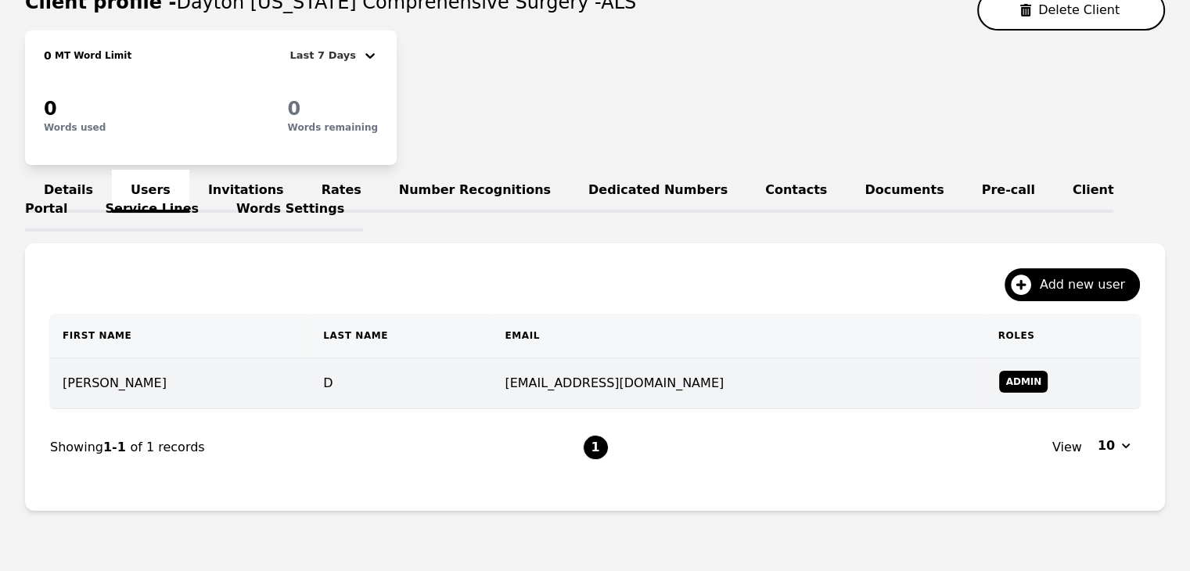
click at [705, 365] on td "docdaytontina@gmail.com" at bounding box center [738, 383] width 493 height 51
click at [1011, 380] on td "Admin" at bounding box center [1062, 383] width 155 height 51
click at [1012, 379] on td "Admin" at bounding box center [1062, 383] width 155 height 51
click at [991, 393] on td "Admin" at bounding box center [1062, 383] width 155 height 51
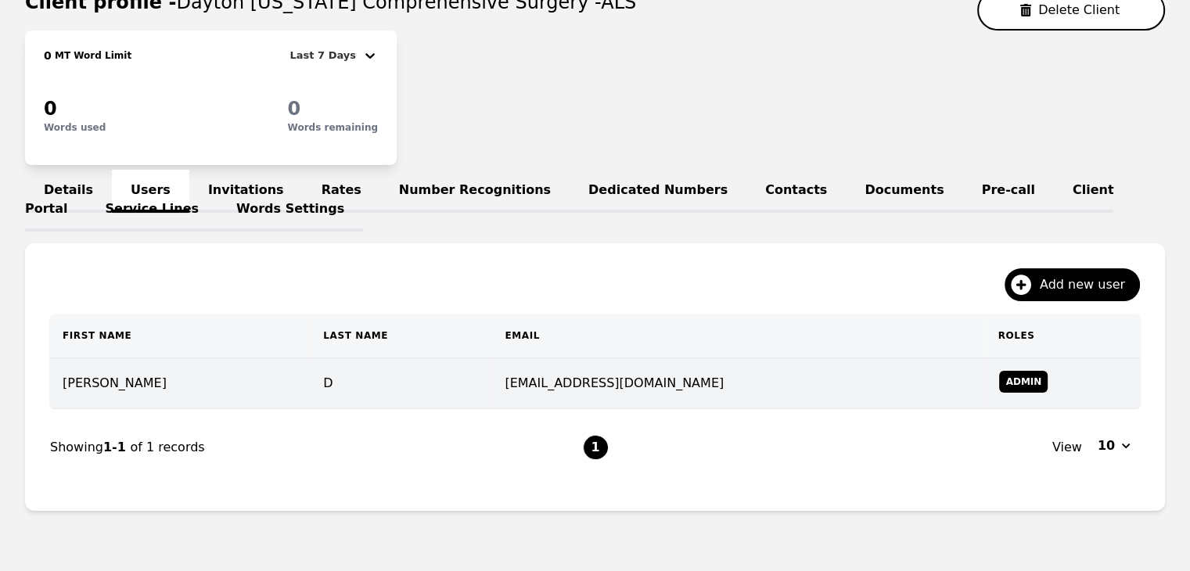
click at [842, 385] on td "docdaytontina@gmail.com" at bounding box center [738, 383] width 493 height 51
click at [831, 373] on td "docdaytontina@gmail.com" at bounding box center [738, 383] width 493 height 51
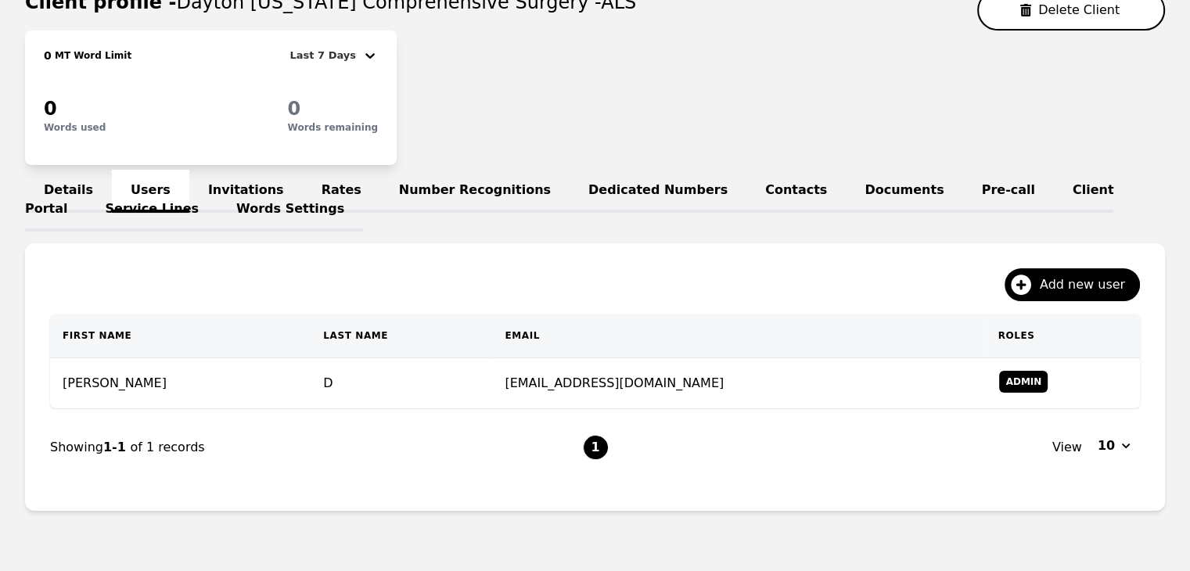
click at [235, 186] on link "Invitations" at bounding box center [245, 191] width 113 height 43
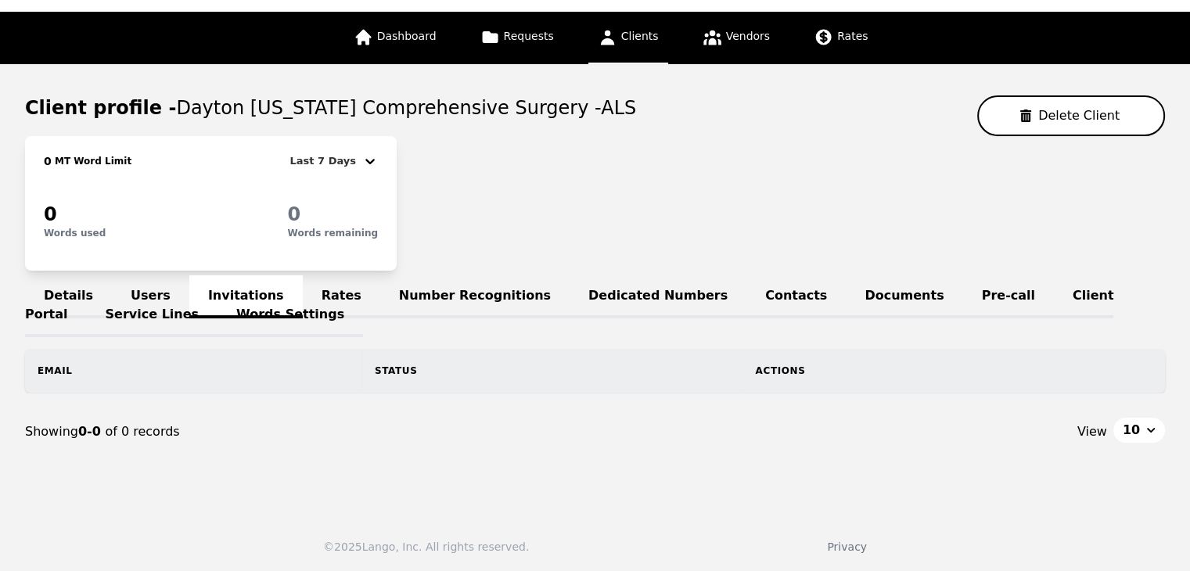
scroll to position [166, 0]
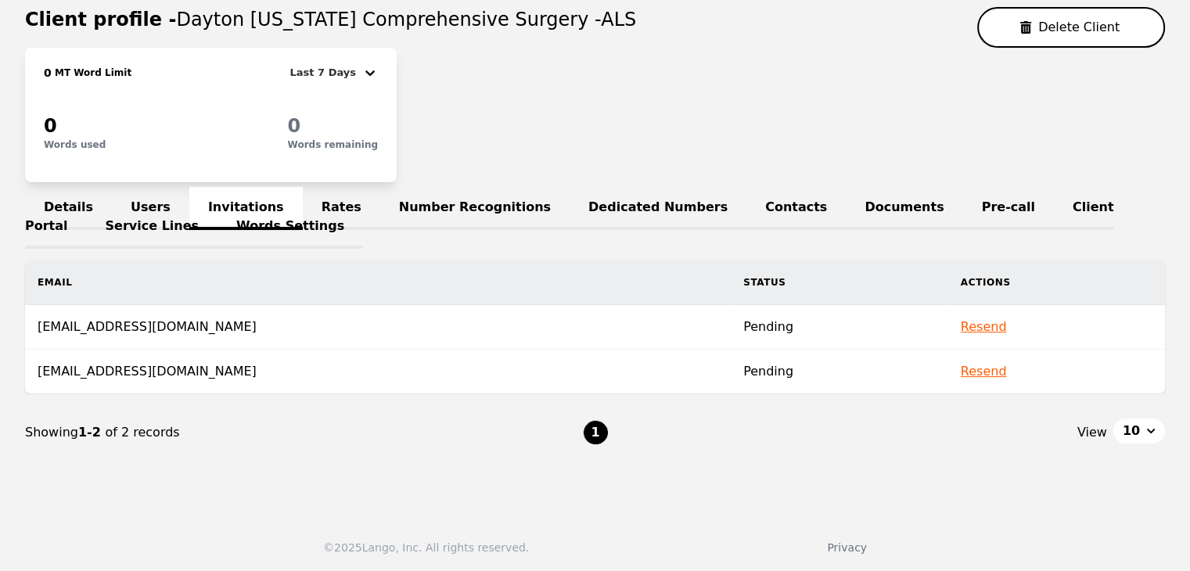
click at [730, 324] on td "Pending" at bounding box center [838, 327] width 217 height 45
click at [144, 197] on link "Users" at bounding box center [150, 208] width 77 height 43
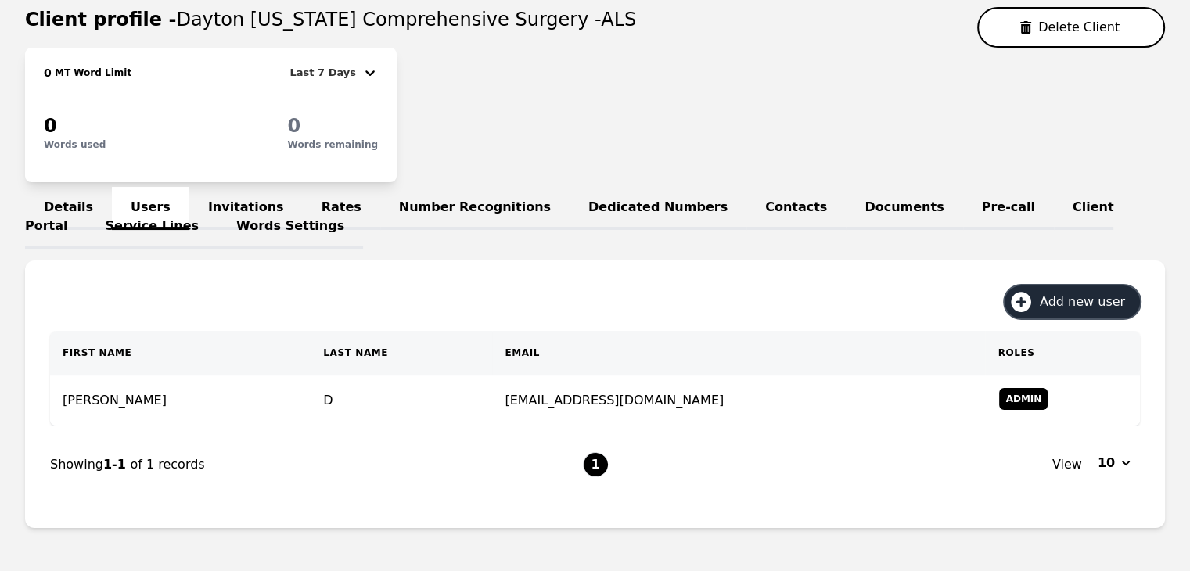
click at [1054, 303] on span "Add new user" at bounding box center [1087, 302] width 96 height 19
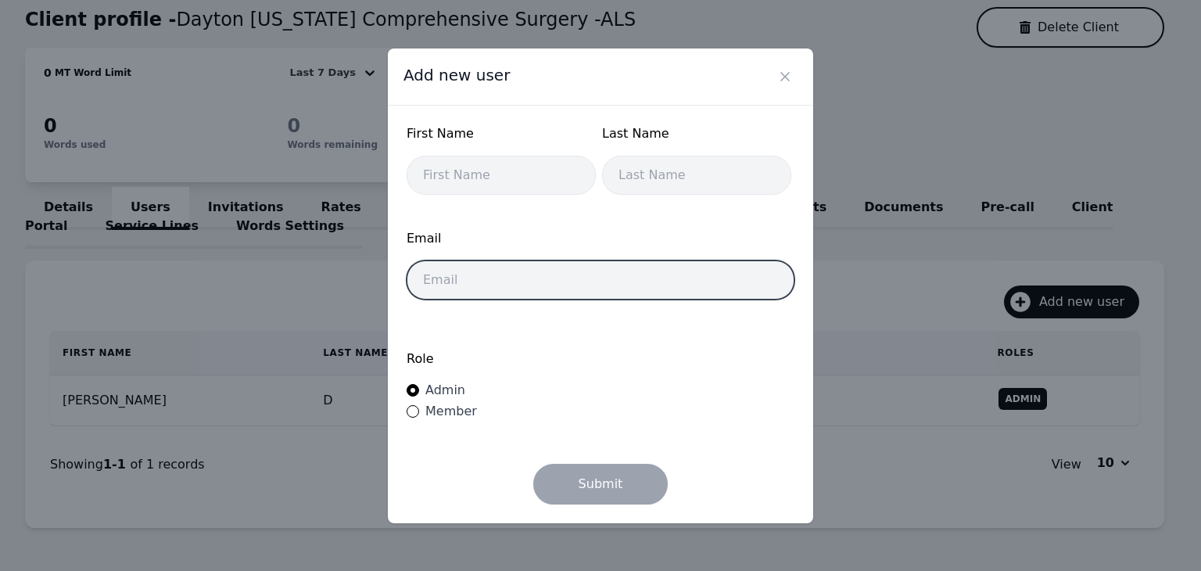
click at [575, 283] on input "email" at bounding box center [601, 279] width 388 height 39
paste input "docsdaytontina@gmail.com"
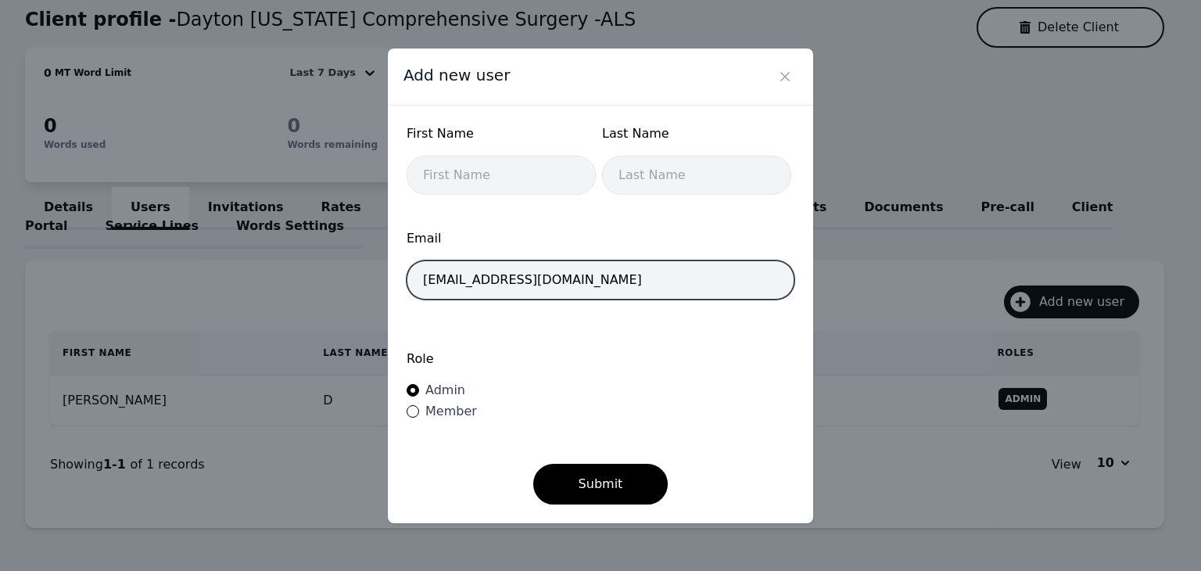
type input "docsdaytontina@gmail.com"
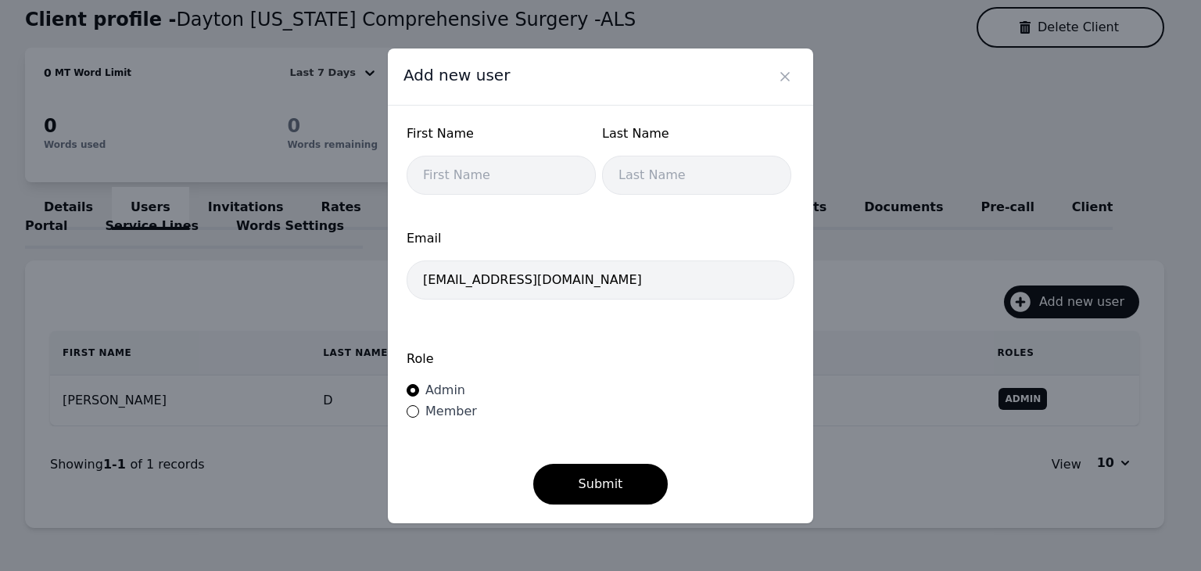
click at [448, 407] on span "Member" at bounding box center [451, 411] width 52 height 15
click at [419, 407] on input "Member" at bounding box center [413, 411] width 13 height 13
radio input "true"
click at [522, 184] on input "text" at bounding box center [501, 175] width 189 height 39
type input "T"
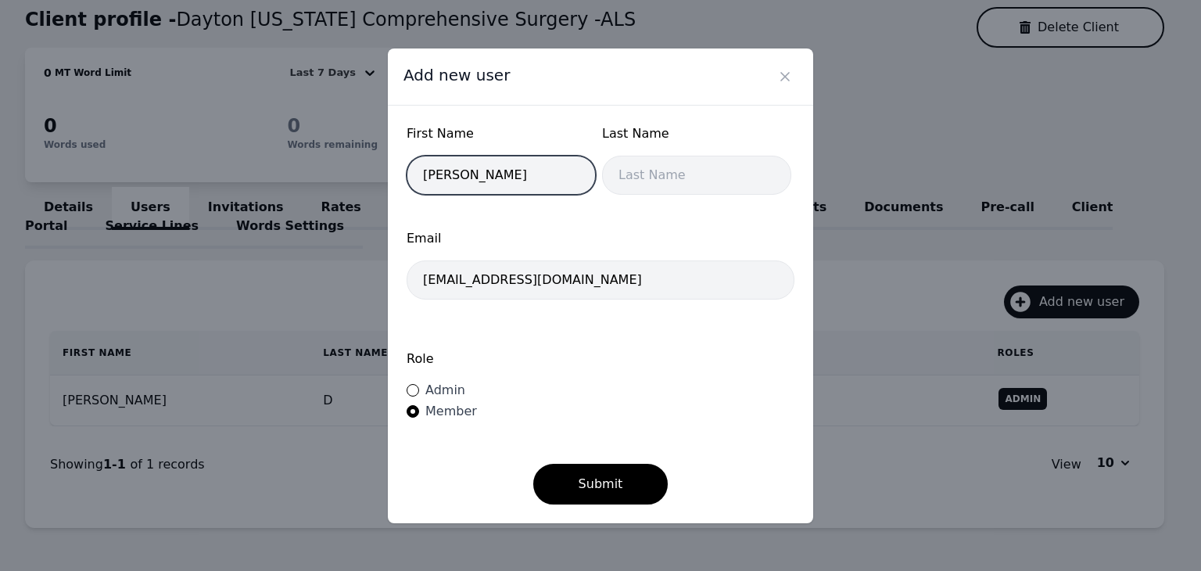
type input "Tina"
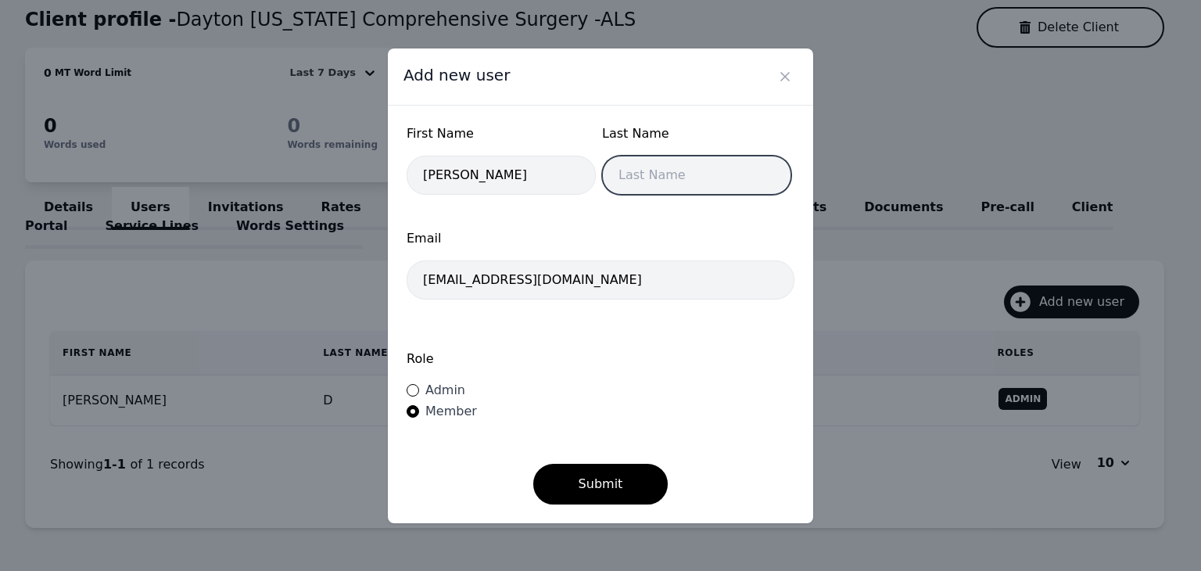
click at [635, 188] on input "text" at bounding box center [696, 175] width 189 height 39
type input "B"
type input "D"
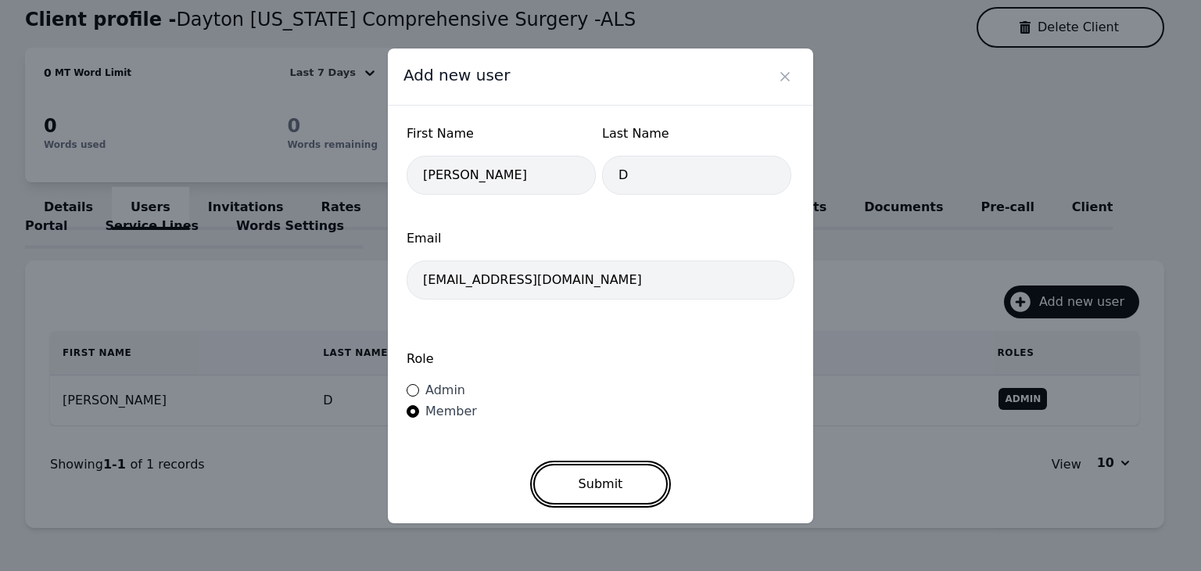
click at [577, 483] on button "Submit" at bounding box center [600, 484] width 135 height 41
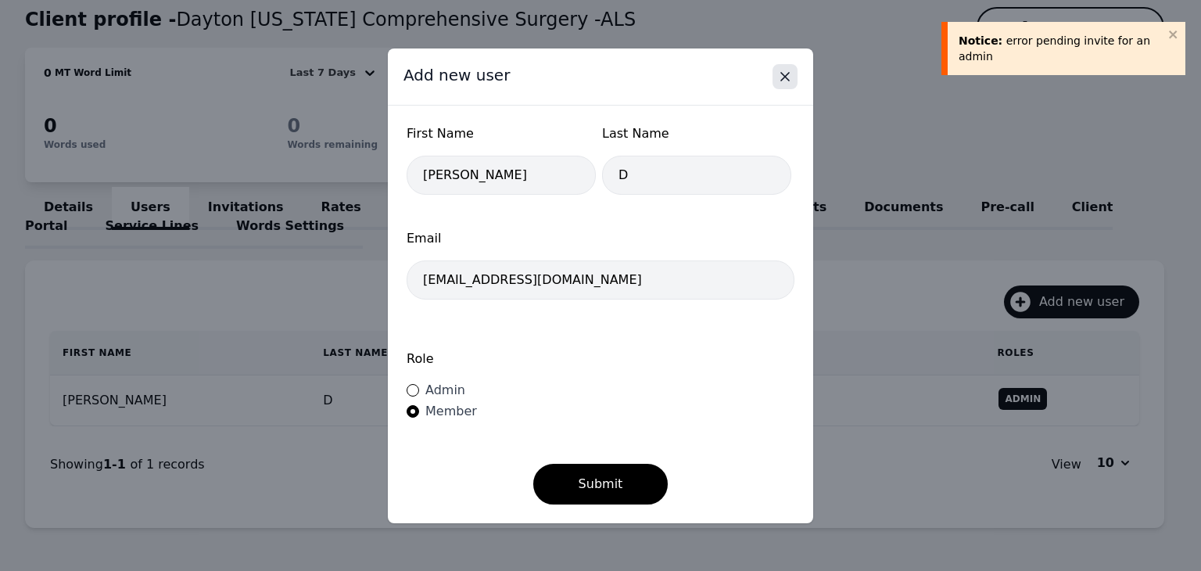
click at [782, 77] on icon "Close" at bounding box center [785, 77] width 16 height 16
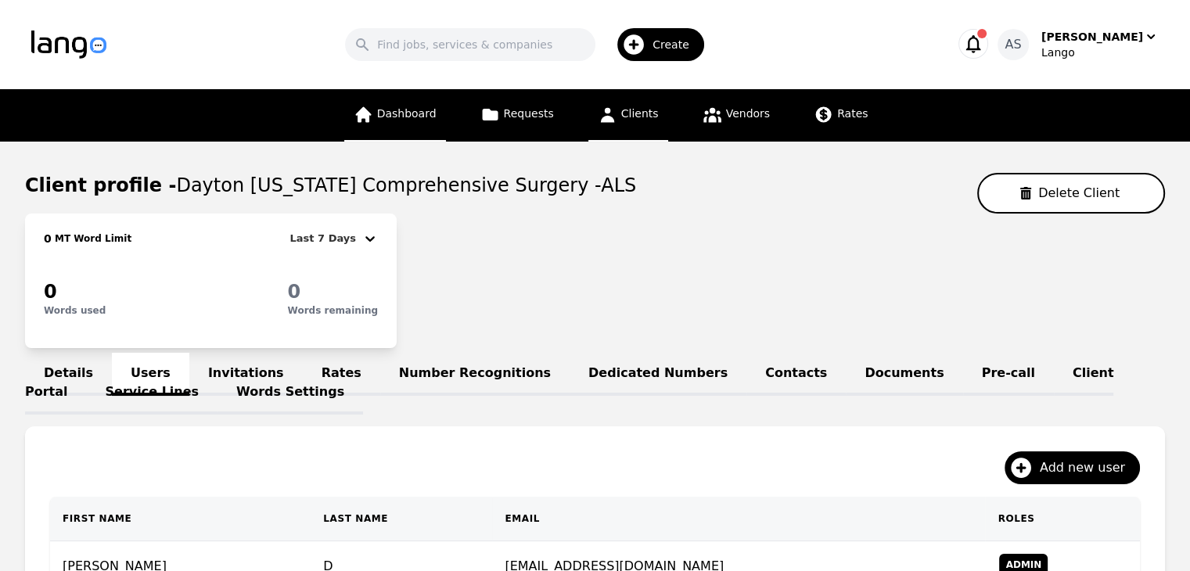
click at [435, 118] on span "Dashboard" at bounding box center [406, 113] width 59 height 13
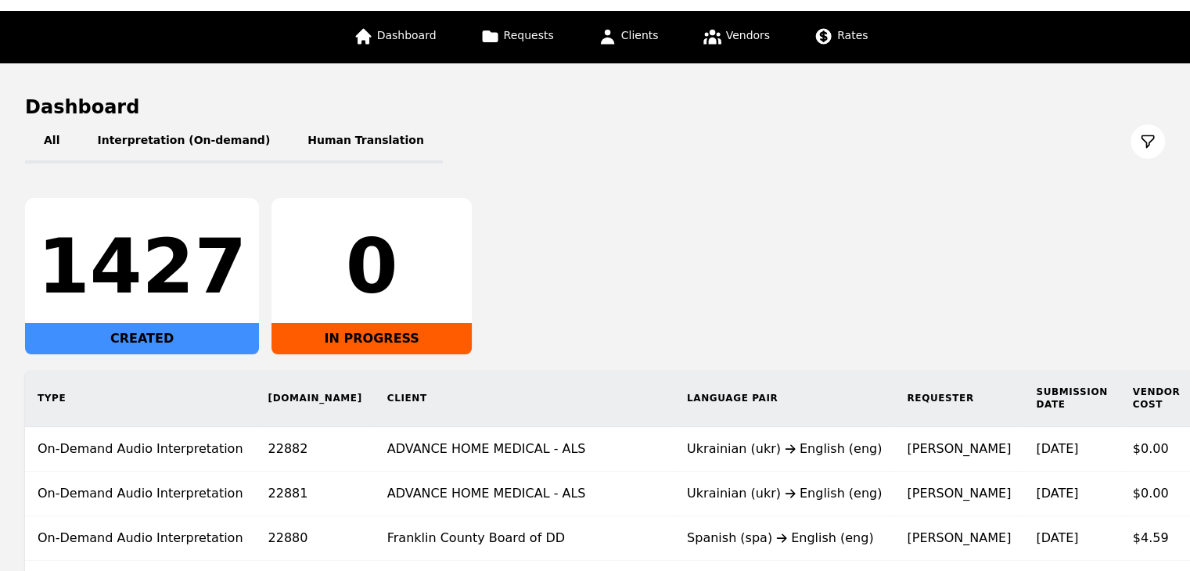
scroll to position [156, 0]
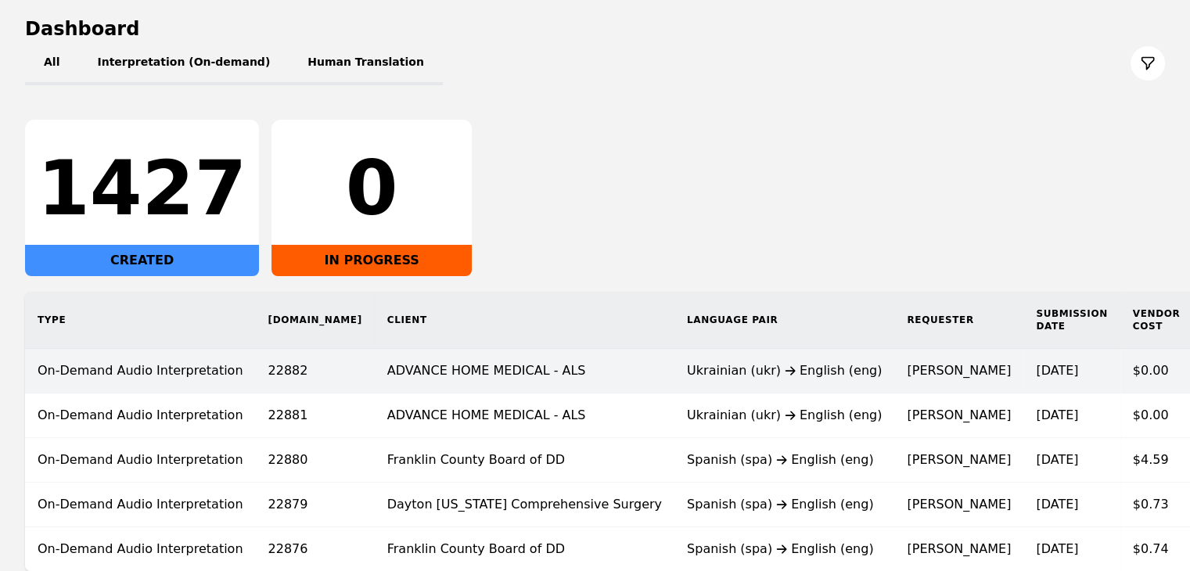
click at [700, 370] on div "Ukrainian (ukr) English (eng)" at bounding box center [784, 370] width 195 height 19
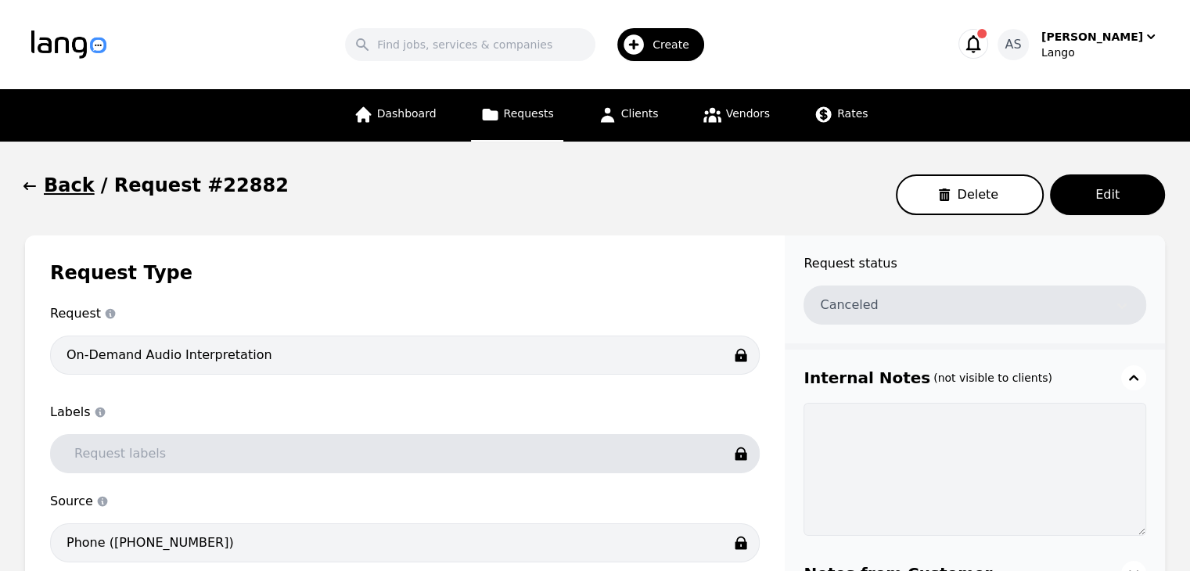
click at [26, 188] on icon "button" at bounding box center [29, 186] width 13 height 8
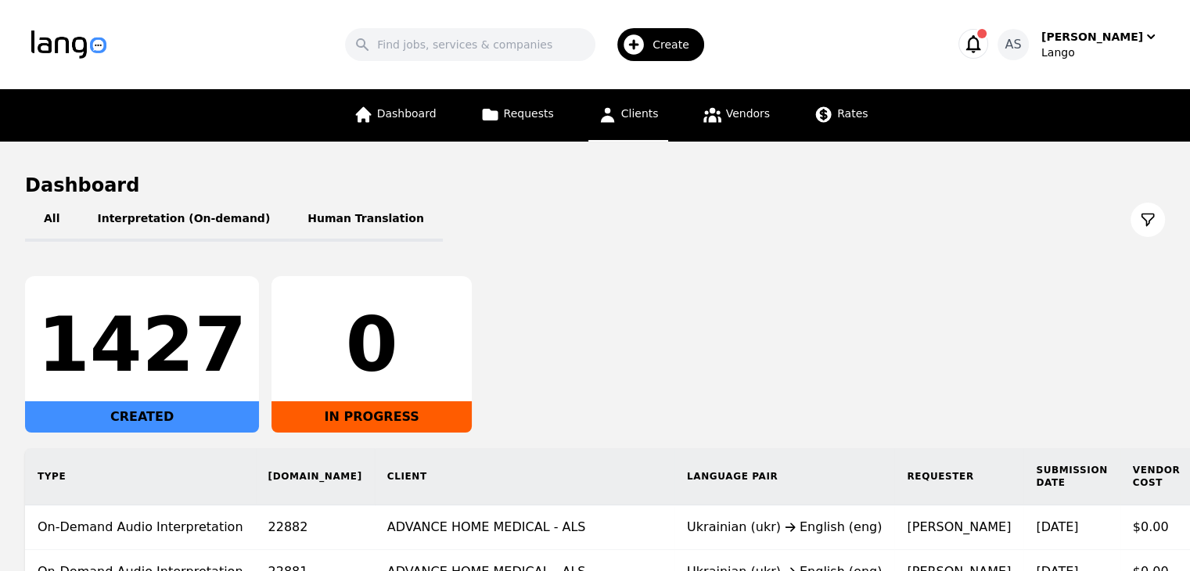
click at [644, 119] on span "Clients" at bounding box center [640, 113] width 38 height 13
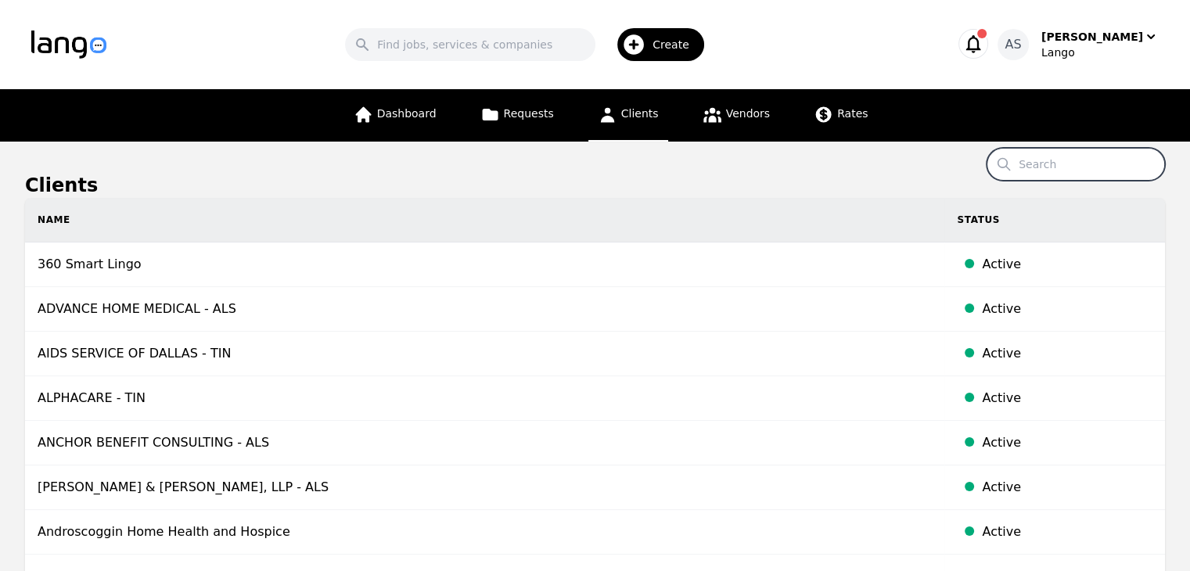
click at [1111, 167] on input "Search" at bounding box center [1075, 164] width 178 height 33
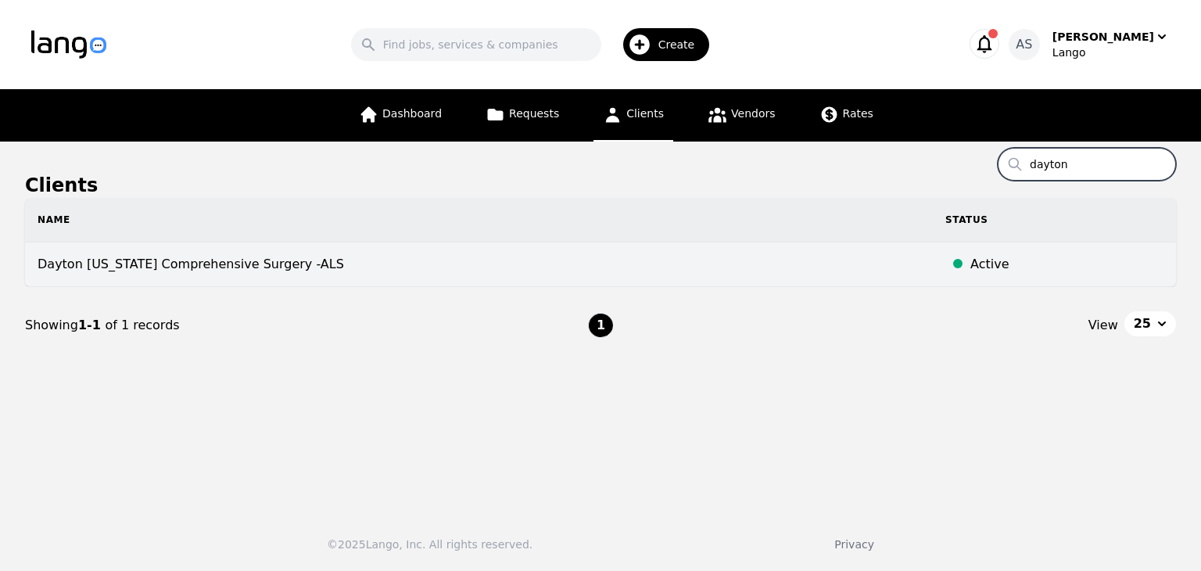
type input "dayton"
click at [236, 271] on td "Dayton Ohio Comprehensive Surgery -ALS" at bounding box center [479, 264] width 908 height 45
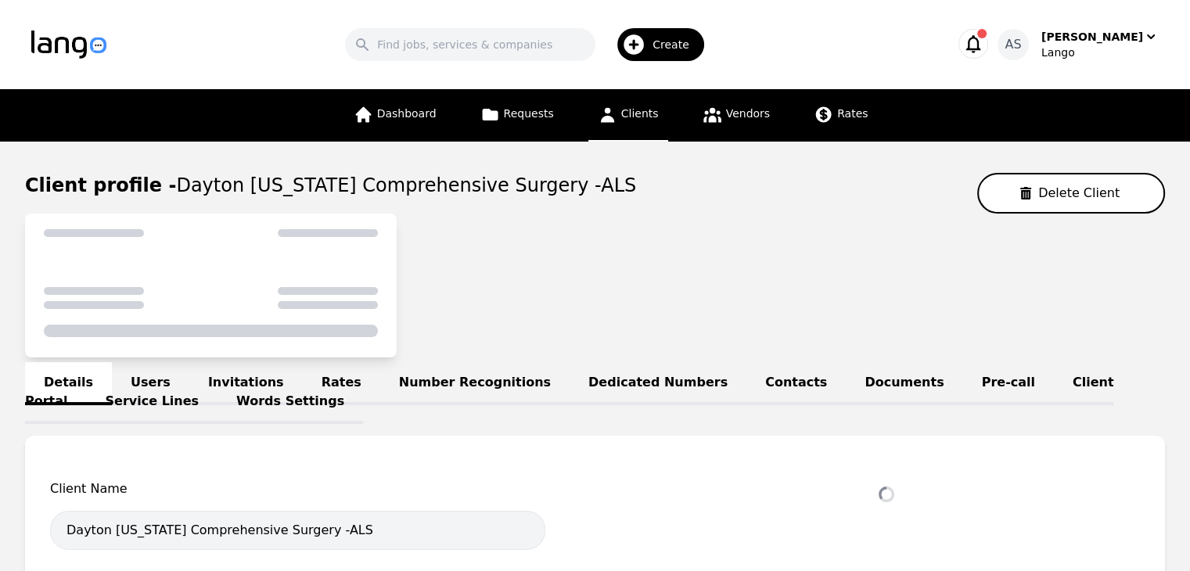
select select "active"
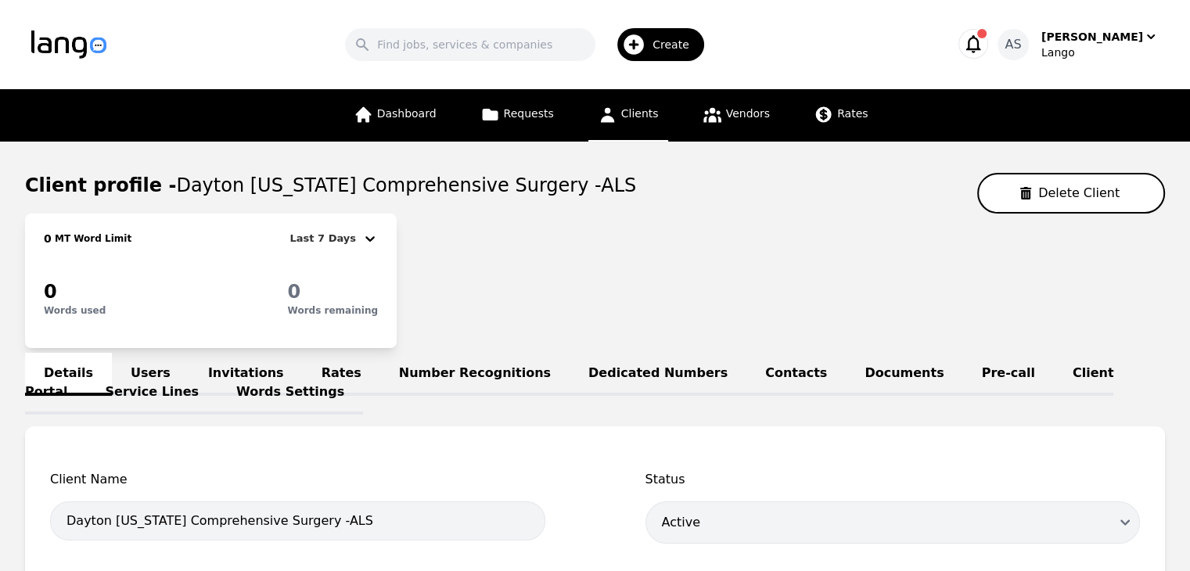
click at [135, 358] on link "Users" at bounding box center [150, 374] width 77 height 43
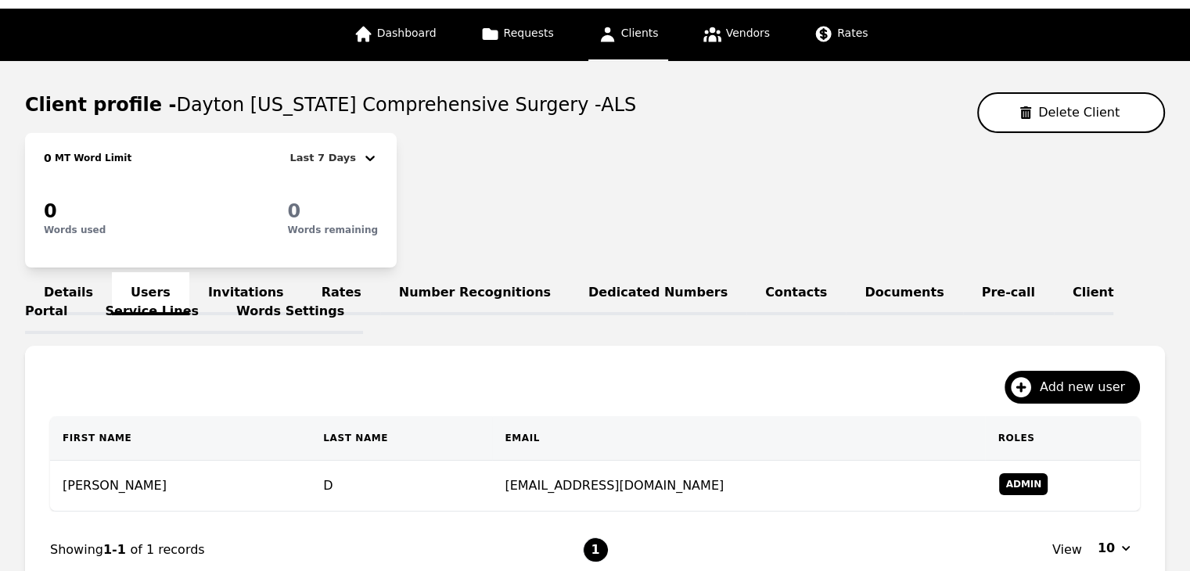
scroll to position [156, 0]
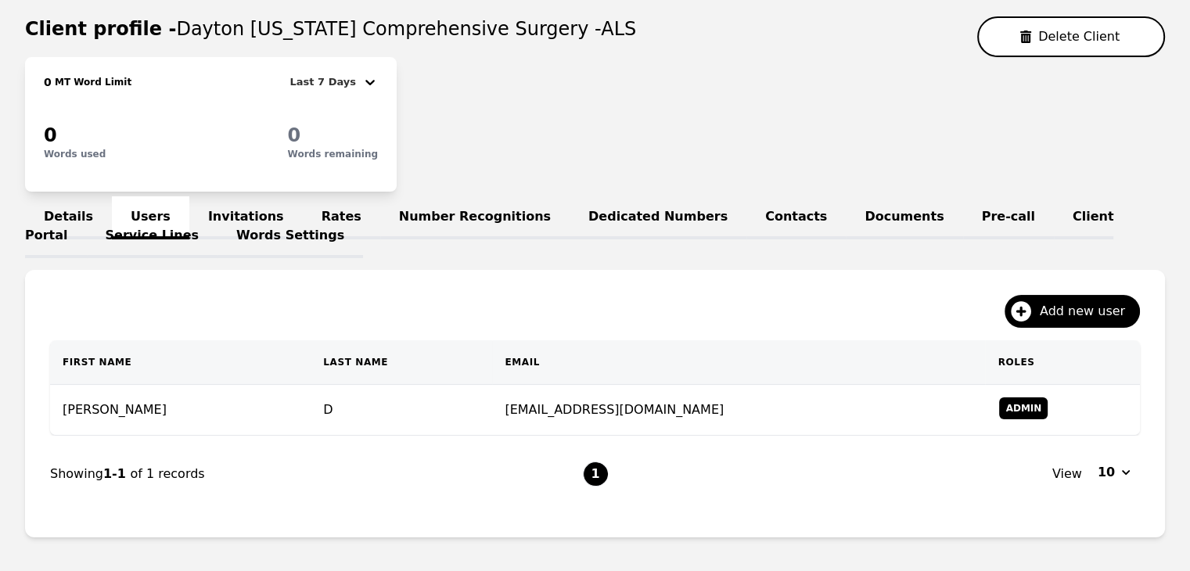
click at [222, 208] on link "Invitations" at bounding box center [245, 217] width 113 height 43
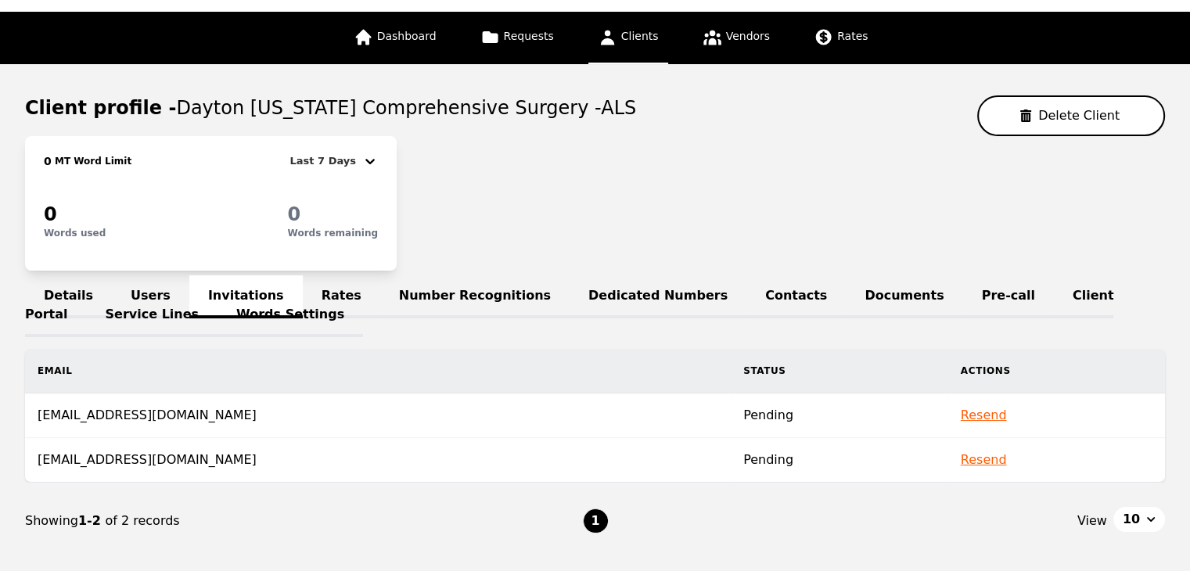
scroll to position [156, 0]
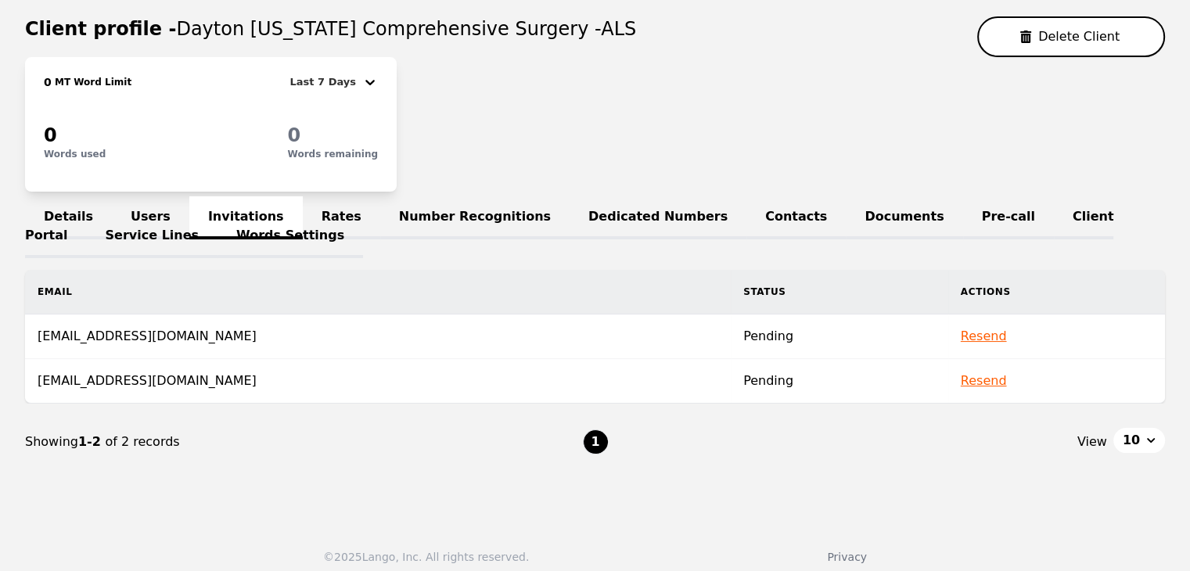
click at [135, 199] on link "Users" at bounding box center [150, 217] width 77 height 43
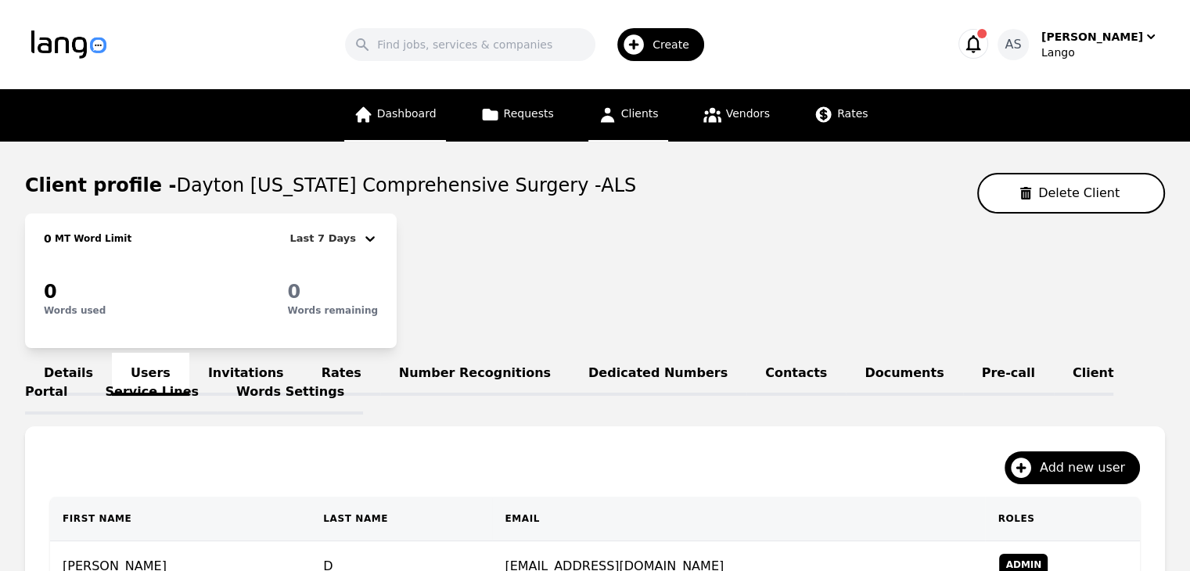
click at [404, 117] on span "Dashboard" at bounding box center [406, 113] width 59 height 13
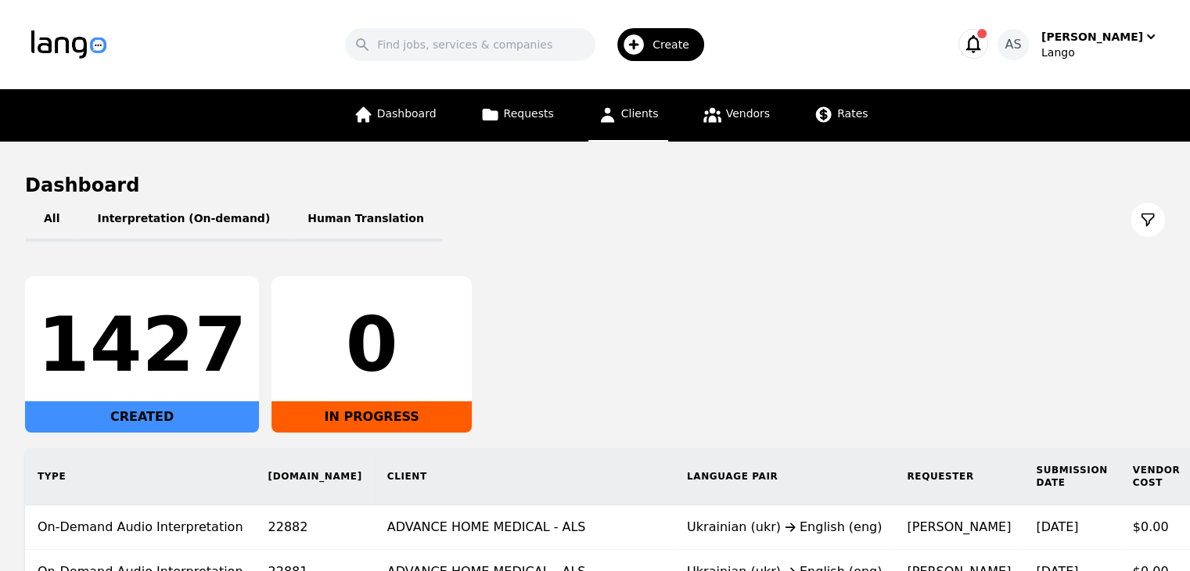
click at [630, 110] on span "Clients" at bounding box center [640, 113] width 38 height 13
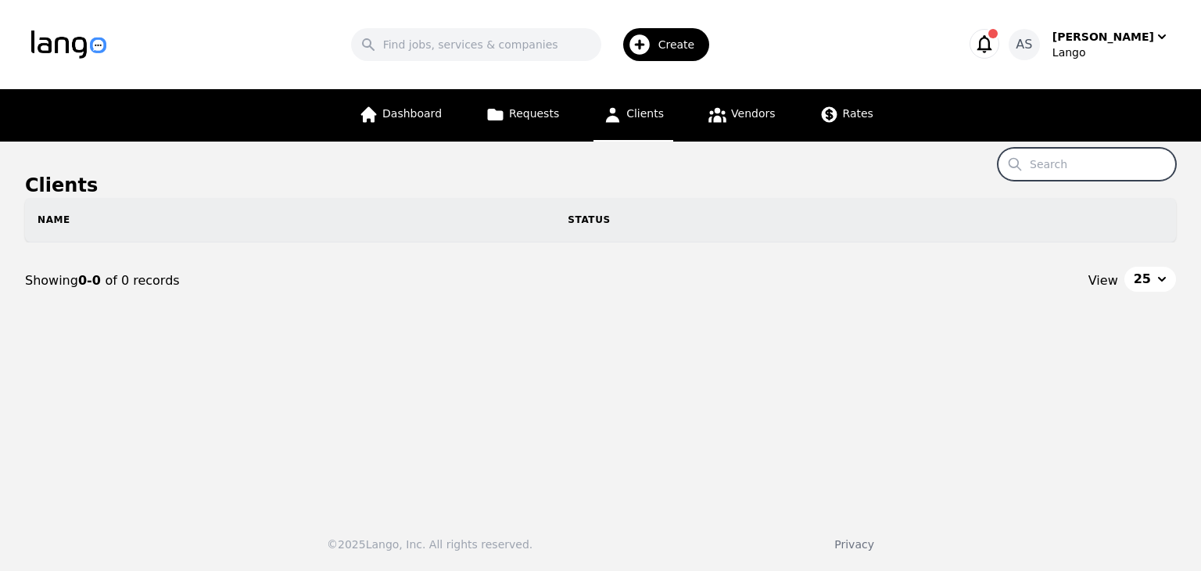
click at [1064, 170] on input "Search" at bounding box center [1087, 164] width 178 height 33
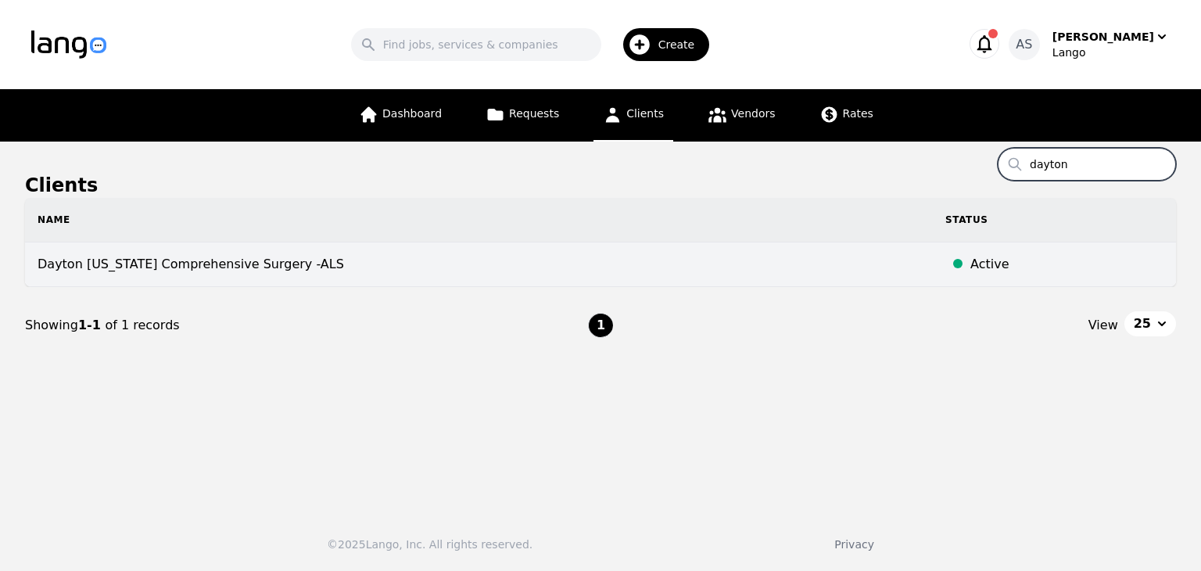
type input "dayton"
click at [355, 274] on td "Dayton Ohio Comprehensive Surgery -ALS" at bounding box center [479, 264] width 908 height 45
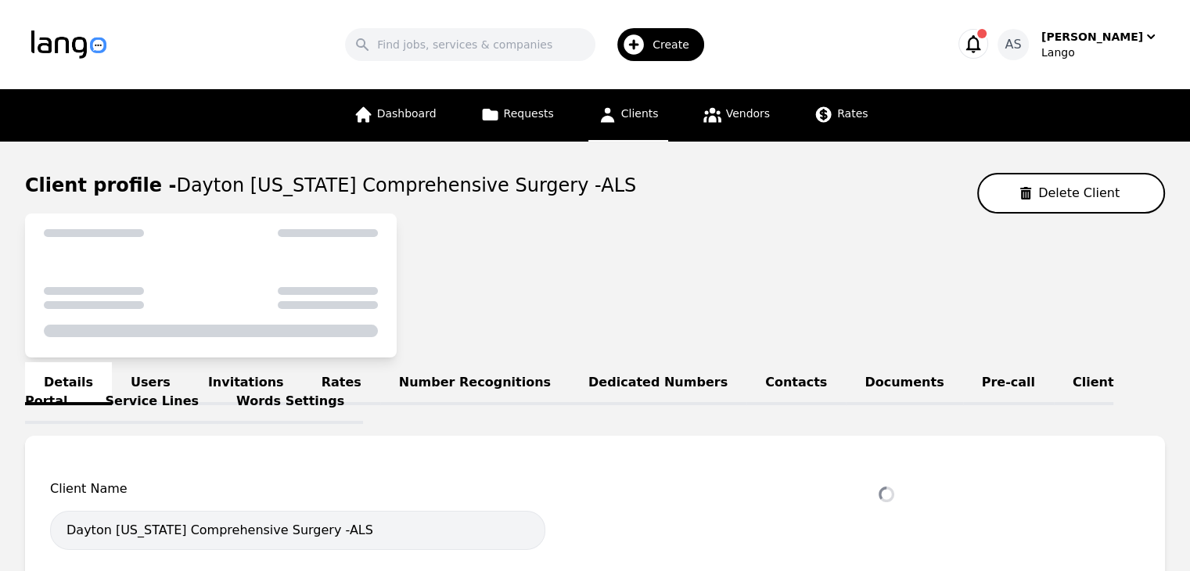
select select "active"
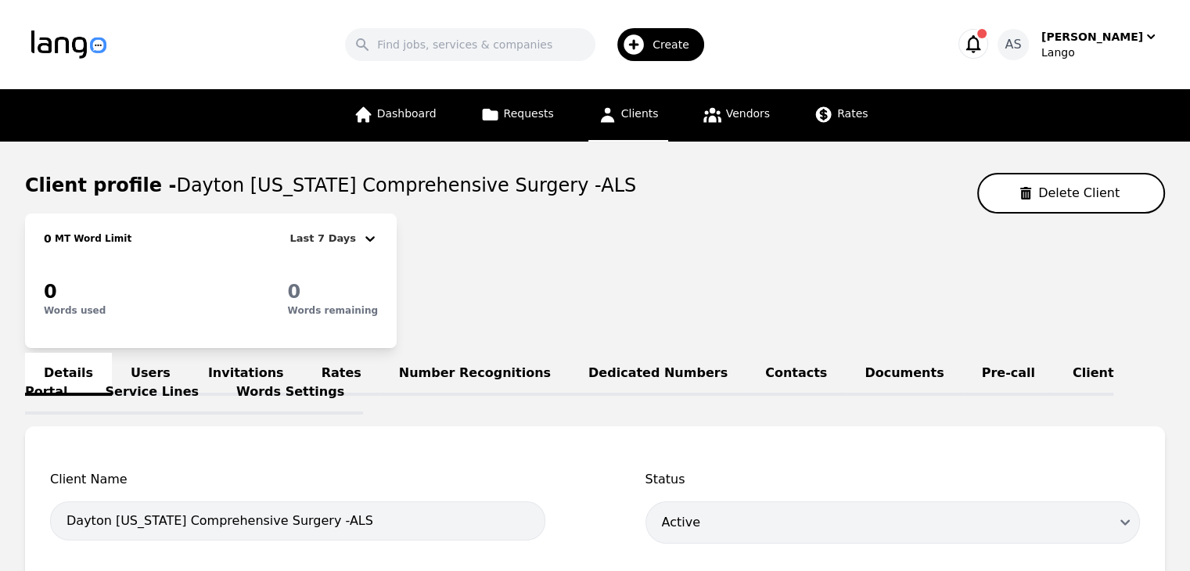
click at [141, 361] on link "Users" at bounding box center [150, 374] width 77 height 43
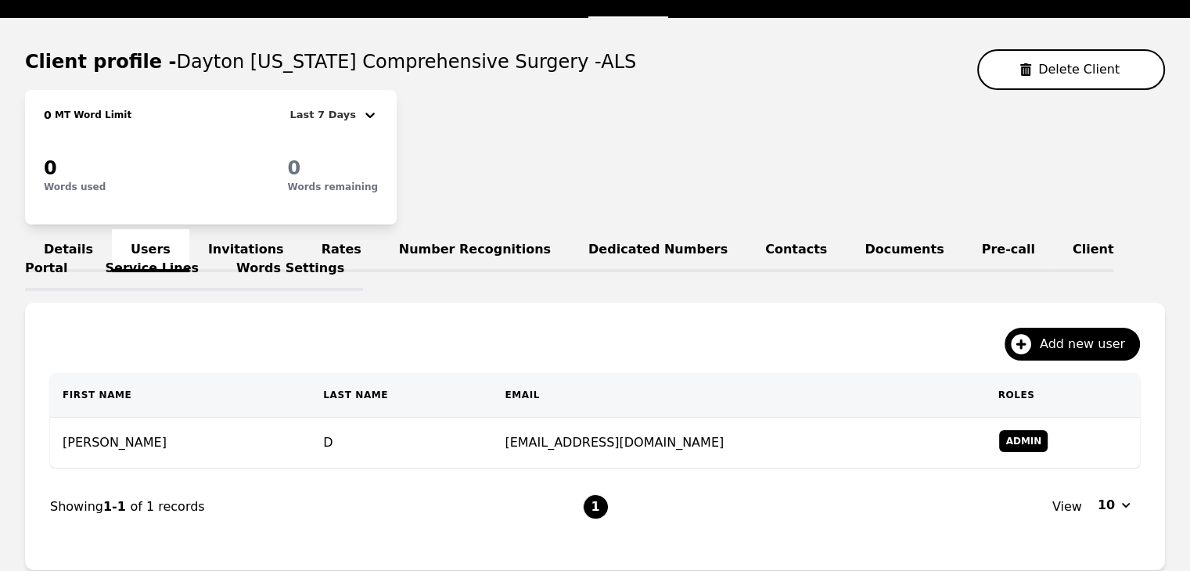
scroll to position [156, 0]
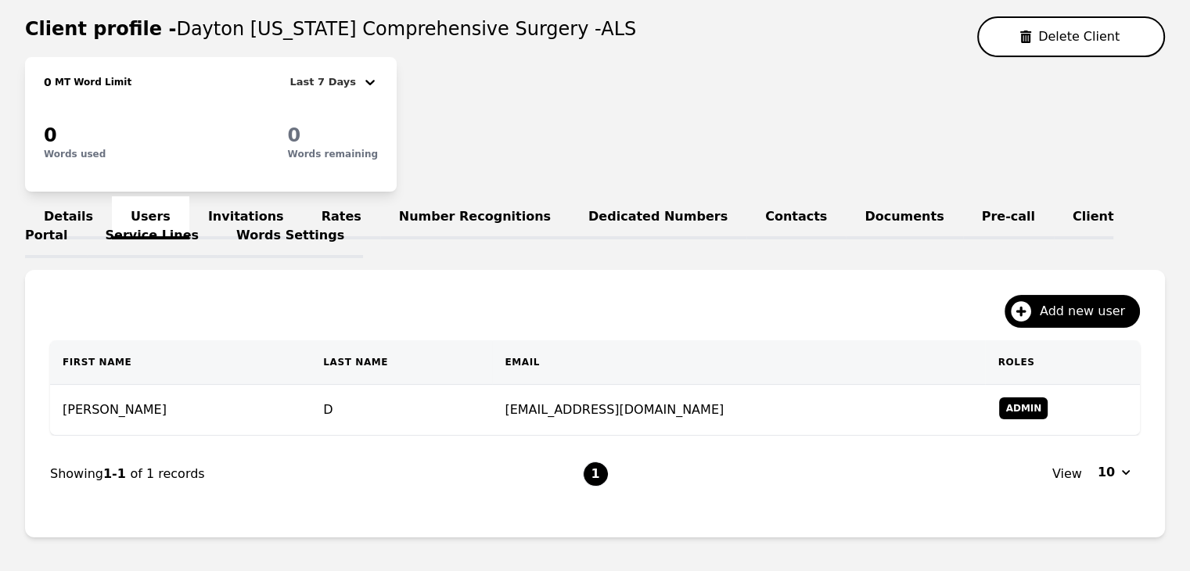
click at [238, 210] on link "Invitations" at bounding box center [245, 217] width 113 height 43
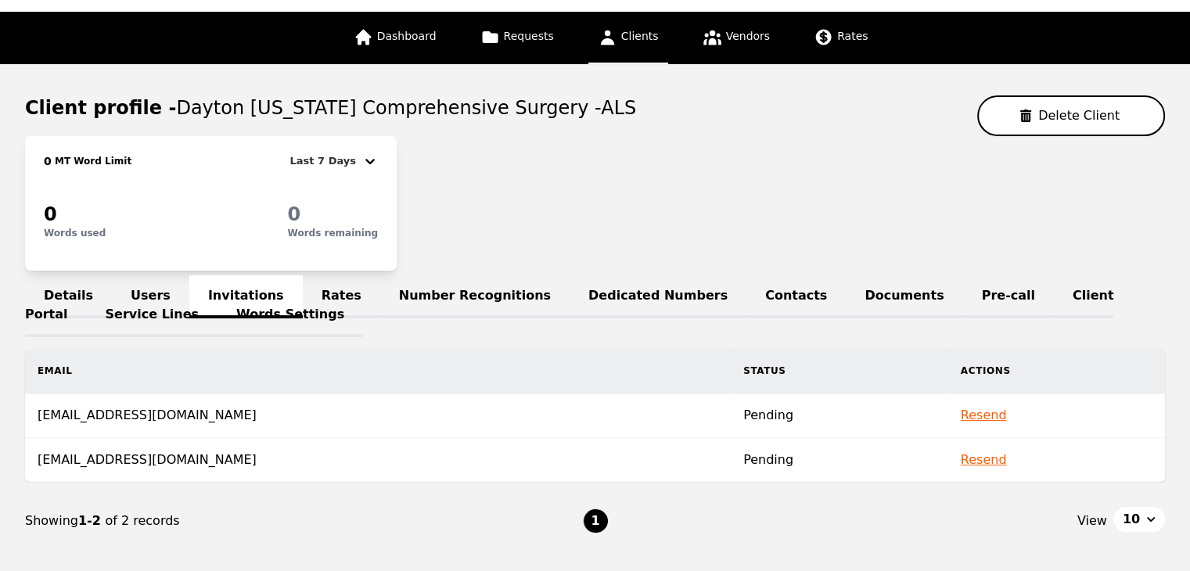
scroll to position [156, 0]
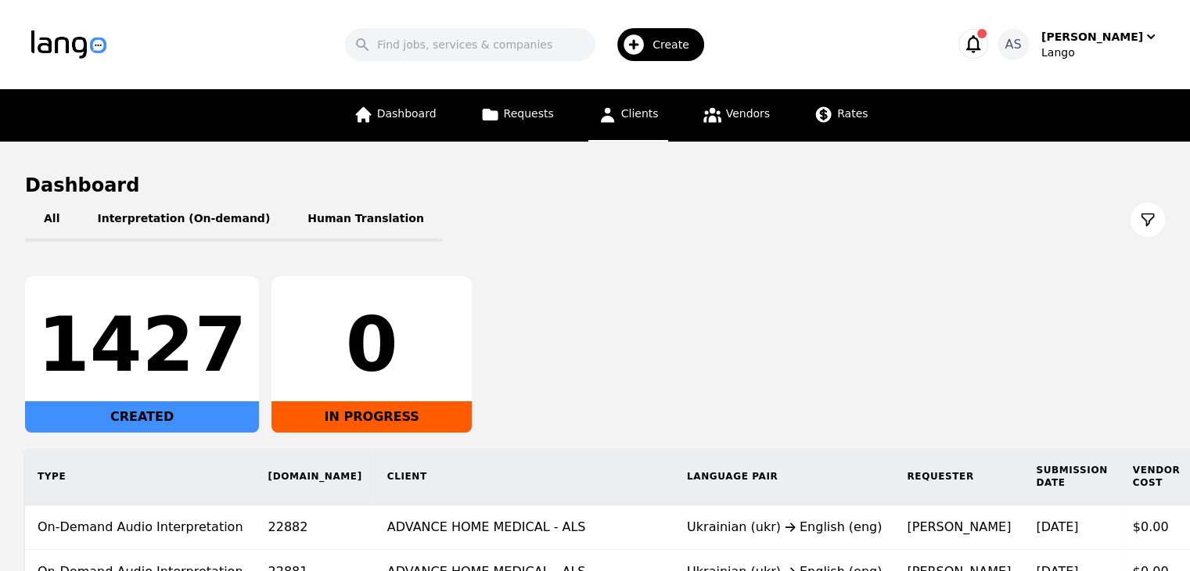
click at [616, 129] on link "Clients" at bounding box center [628, 115] width 80 height 52
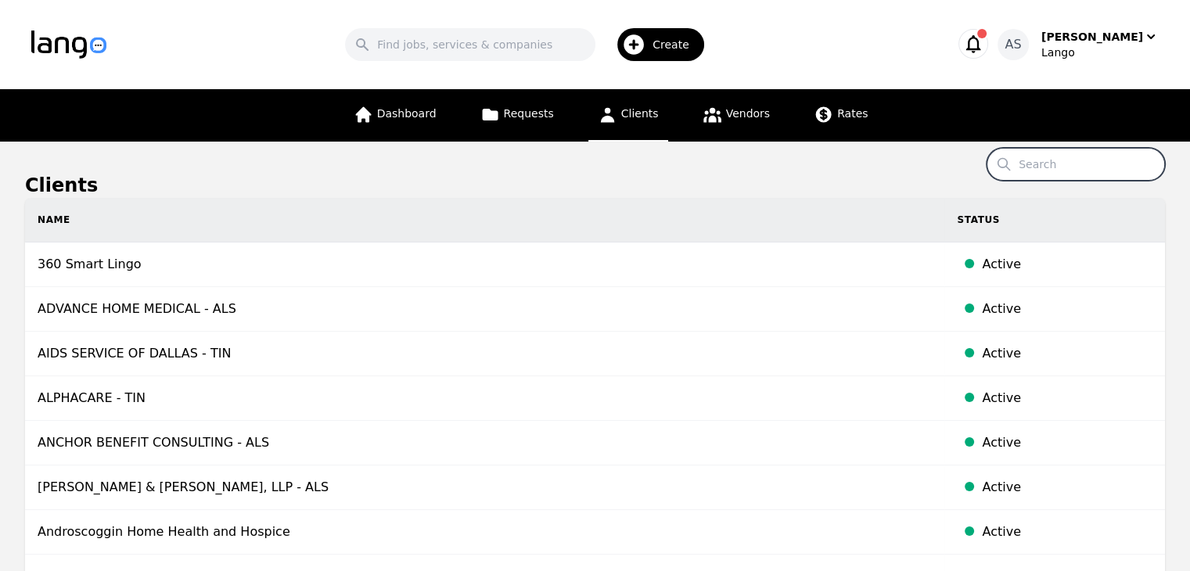
click at [1094, 160] on input "Search" at bounding box center [1075, 164] width 178 height 33
type input "dayt"
drag, startPoint x: 1054, startPoint y: 178, endPoint x: 1046, endPoint y: 200, distance: 23.3
click at [1046, 200] on th "Status" at bounding box center [1054, 220] width 221 height 45
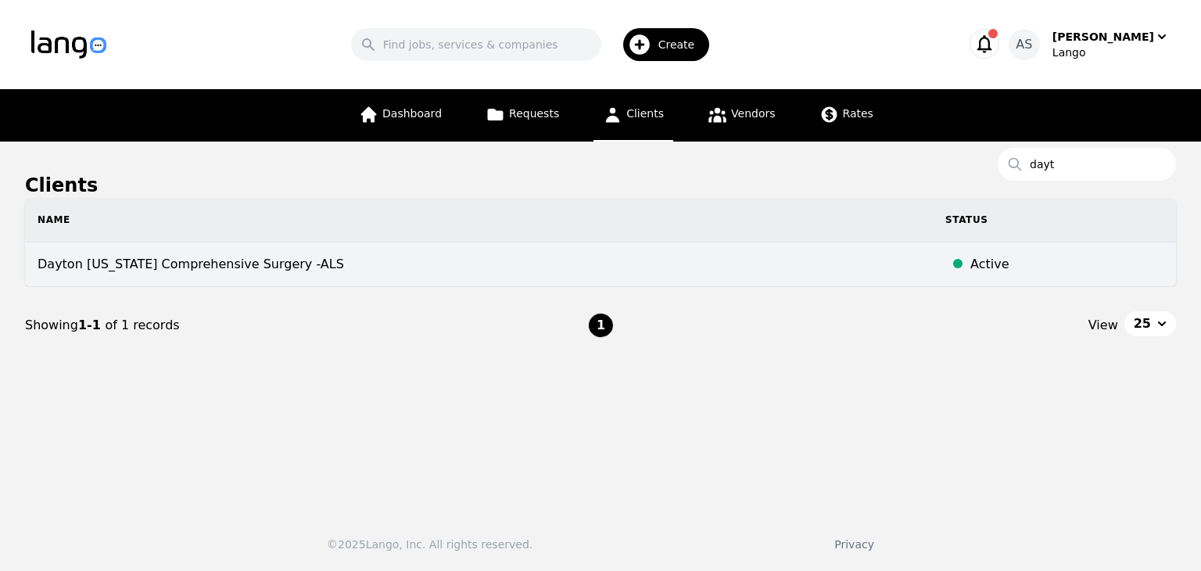
click at [457, 265] on td "Dayton [US_STATE] Comprehensive Surgery -ALS" at bounding box center [479, 264] width 908 height 45
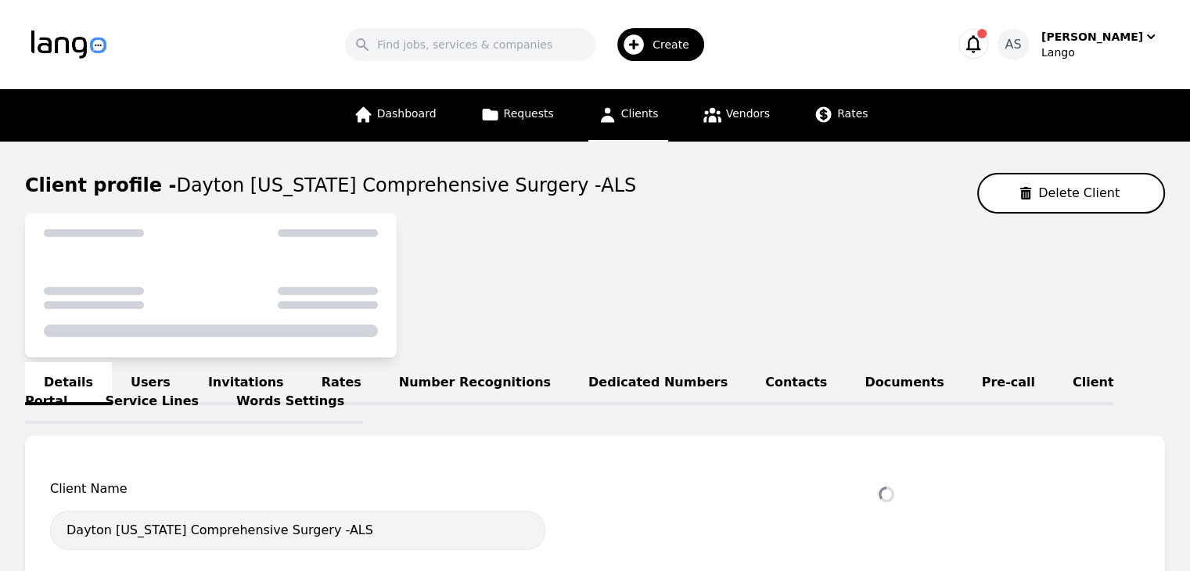
select select "active"
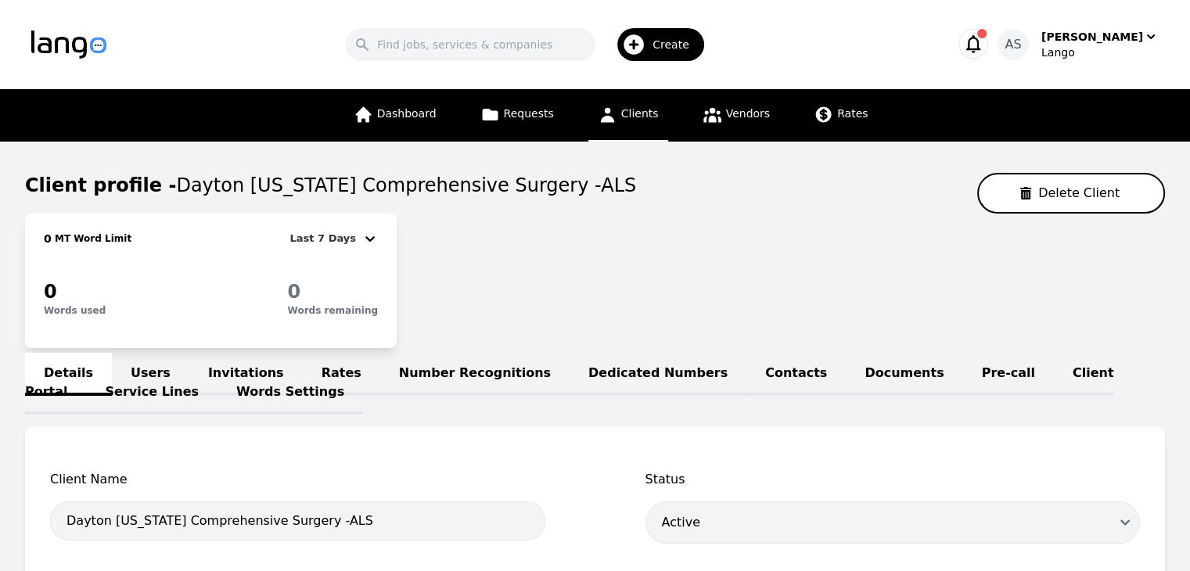
click at [130, 366] on link "Users" at bounding box center [150, 374] width 77 height 43
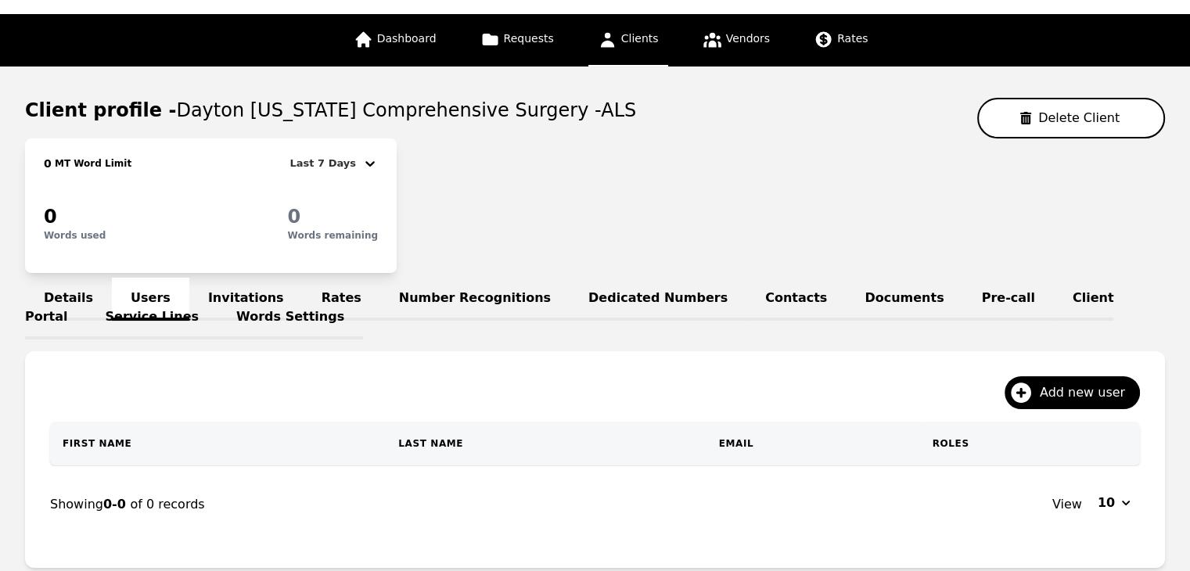
scroll to position [156, 0]
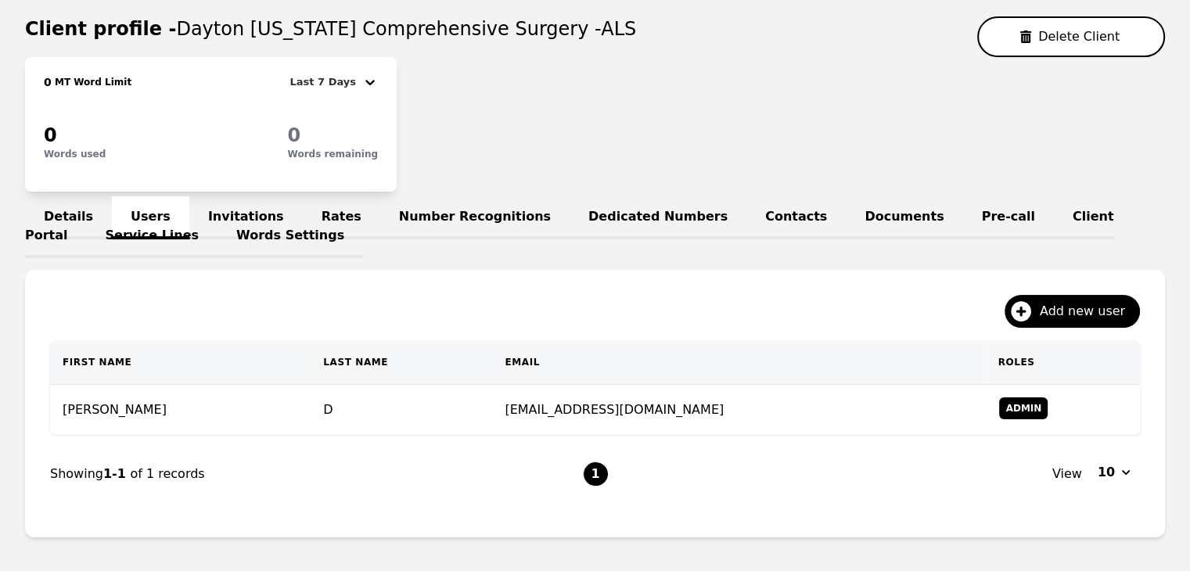
click at [224, 203] on link "Invitations" at bounding box center [245, 217] width 113 height 43
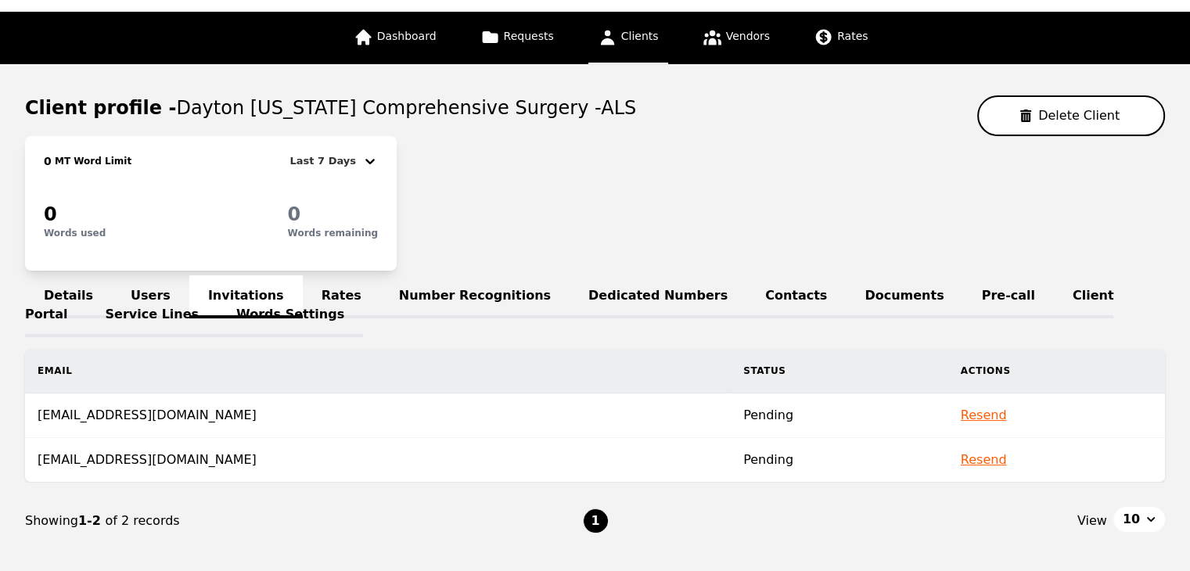
scroll to position [156, 0]
